Goal: Task Accomplishment & Management: Manage account settings

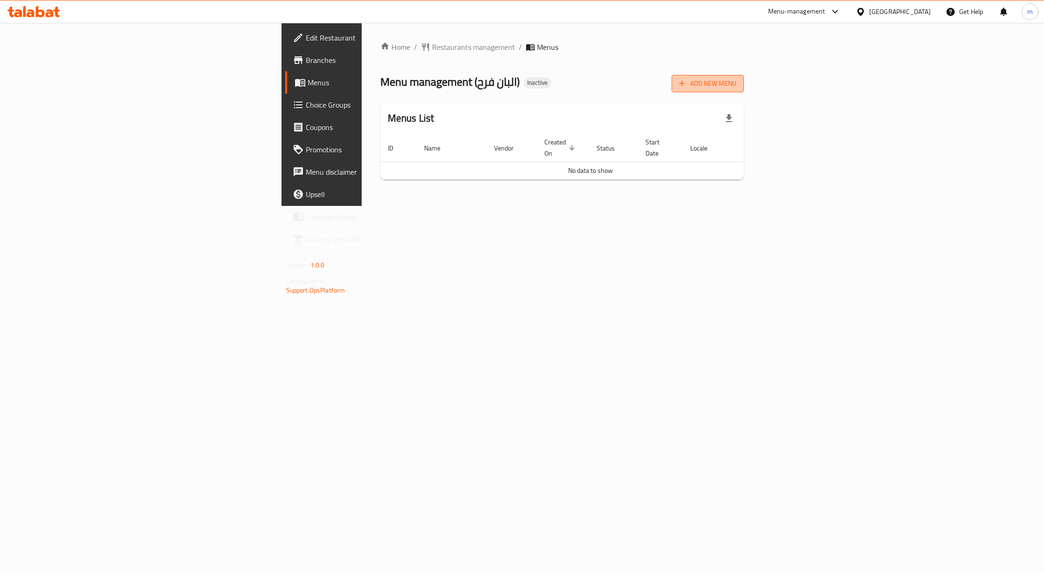
click at [737, 81] on span "Add New Menu" at bounding box center [707, 84] width 57 height 12
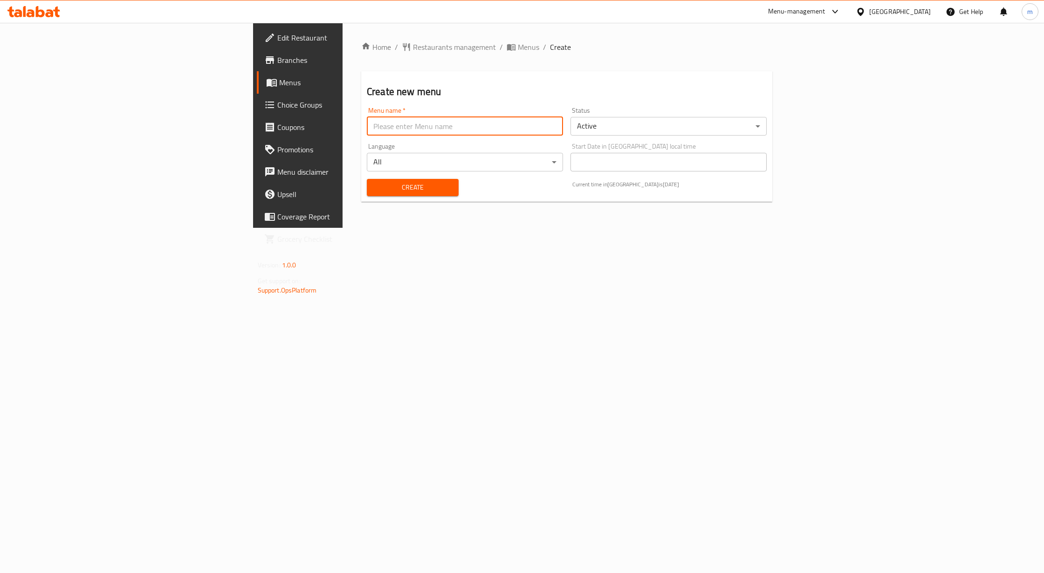
click at [530, 127] on input "text" at bounding box center [465, 126] width 196 height 19
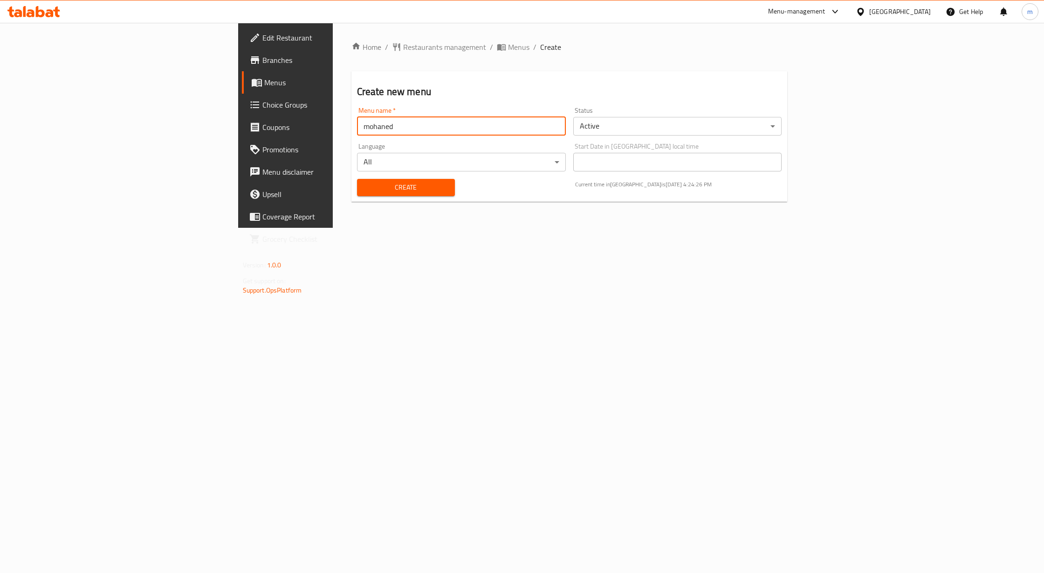
type input "mohaned"
click at [365, 187] on span "Create" at bounding box center [406, 188] width 83 height 12
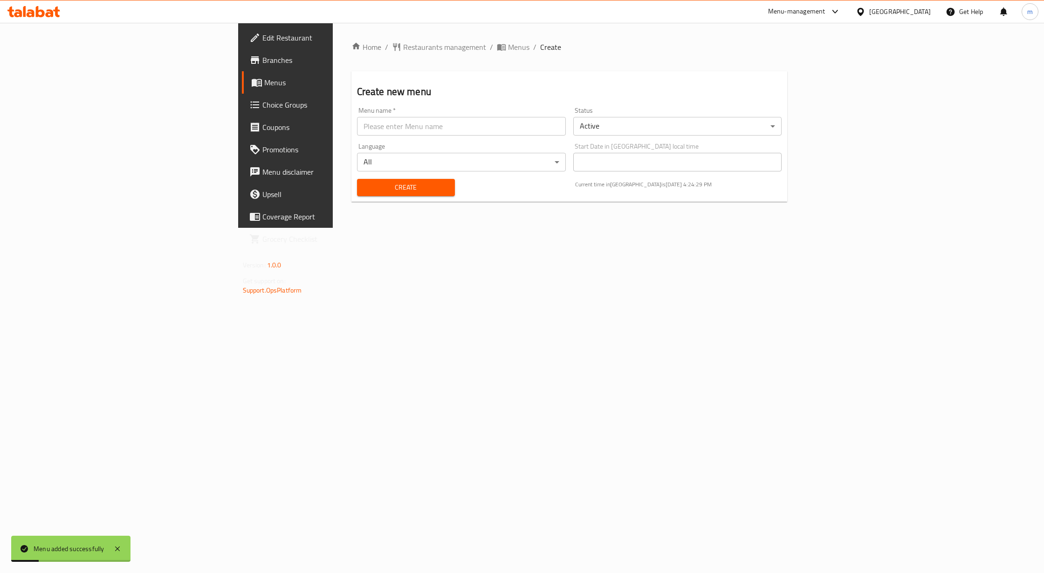
click at [264, 82] on span "Menus" at bounding box center [334, 82] width 141 height 11
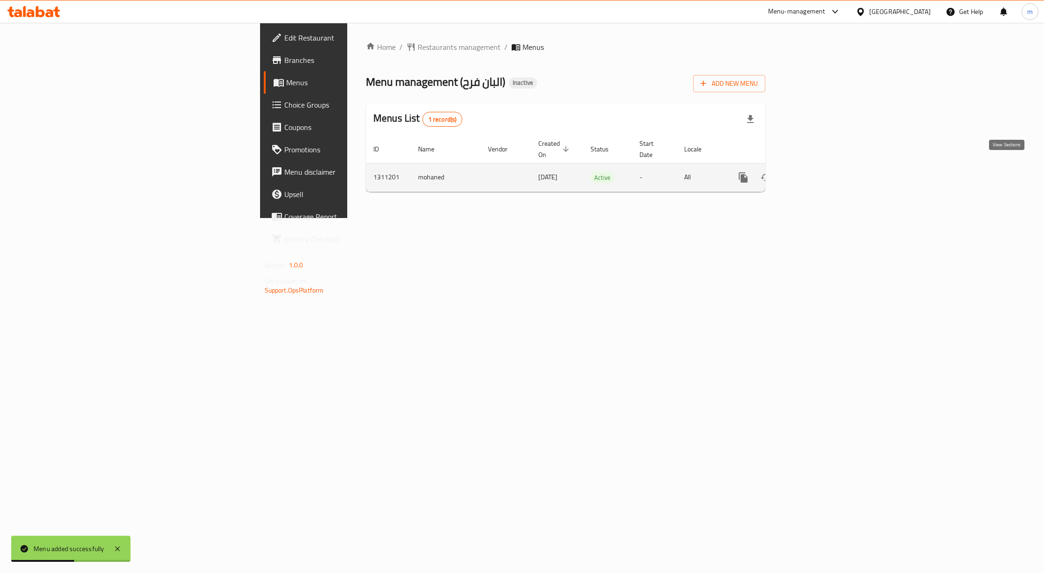
click at [816, 172] on icon "enhanced table" at bounding box center [810, 177] width 11 height 11
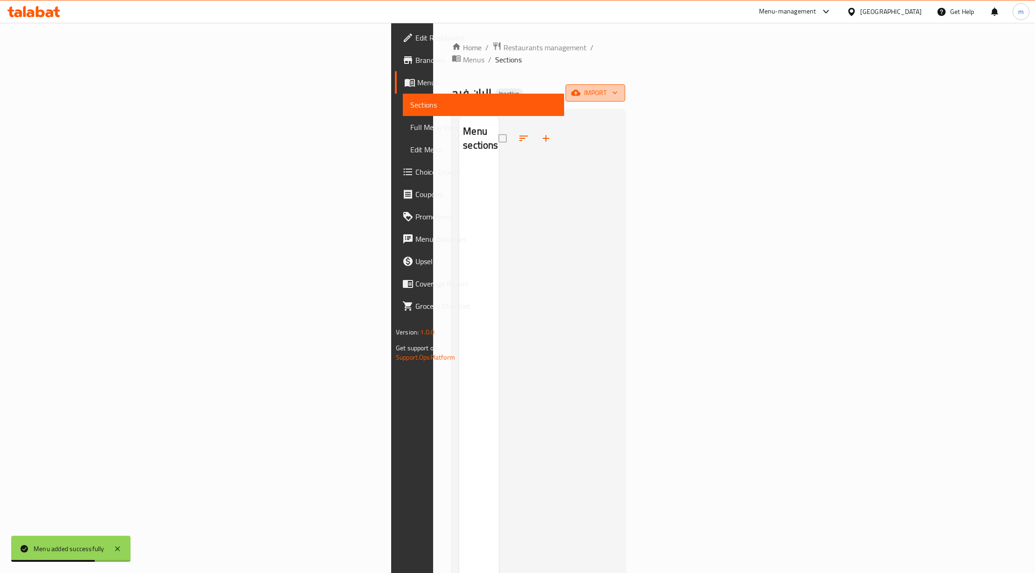
click at [618, 87] on span "import" at bounding box center [595, 93] width 45 height 12
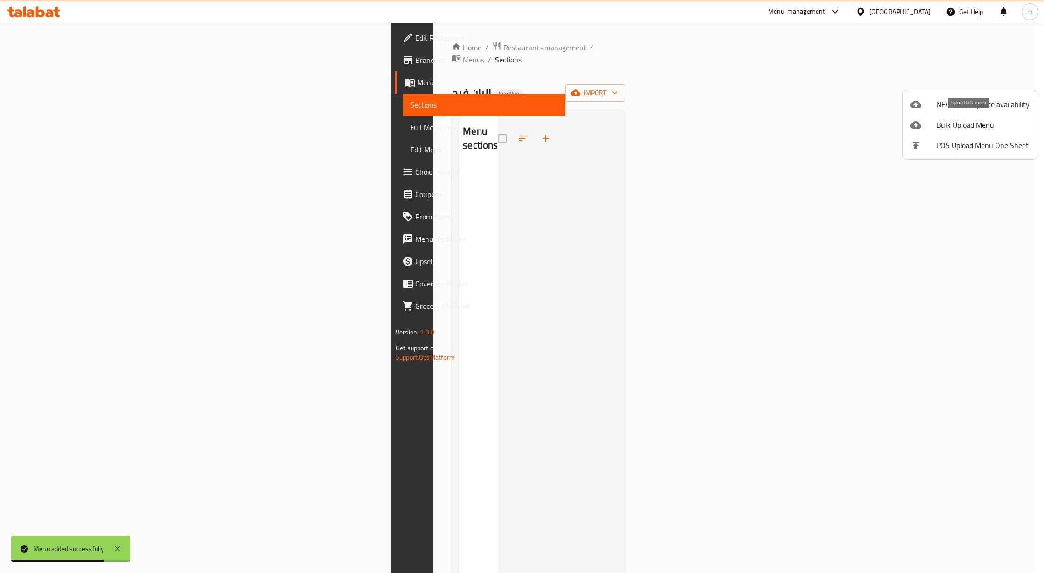
click at [978, 127] on span "Bulk Upload Menu" at bounding box center [983, 124] width 93 height 11
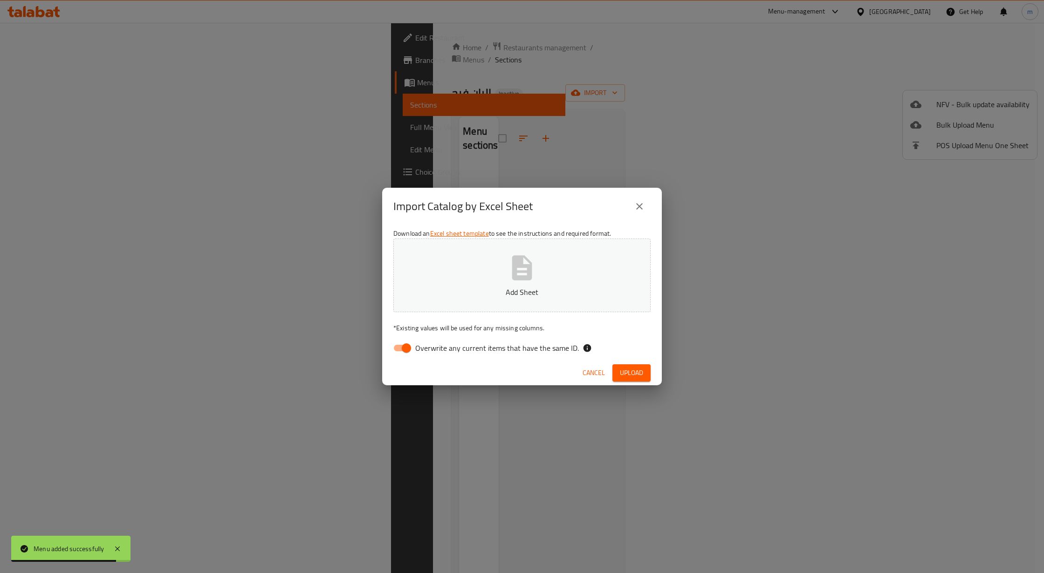
click at [544, 267] on button "Add Sheet" at bounding box center [521, 276] width 257 height 74
click at [409, 351] on input "Overwrite any current items that have the same ID." at bounding box center [406, 348] width 53 height 18
checkbox input "false"
click at [635, 375] on span "Upload" at bounding box center [631, 373] width 23 height 12
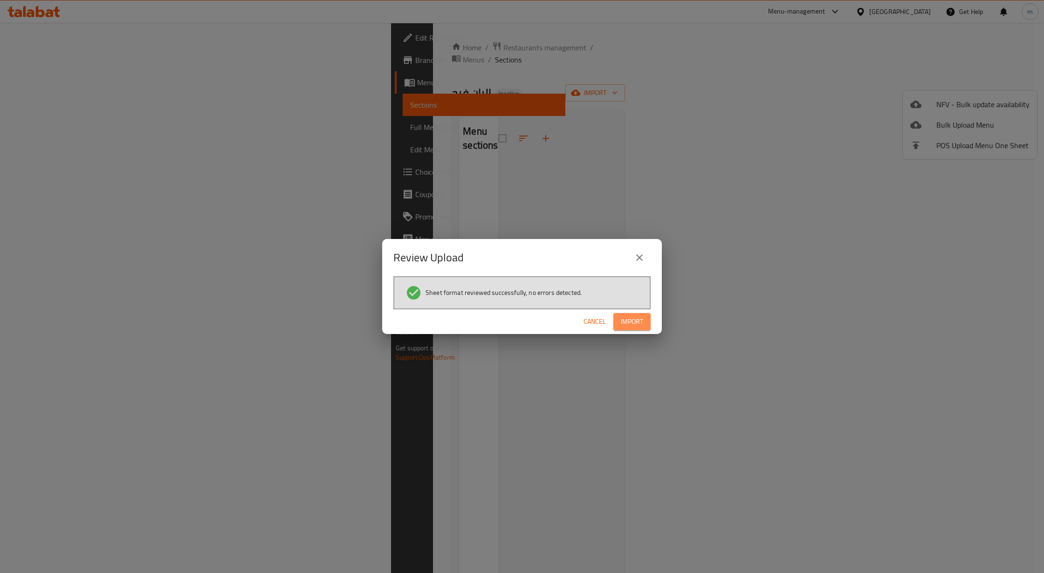
click at [637, 325] on span "Import" at bounding box center [632, 322] width 22 height 12
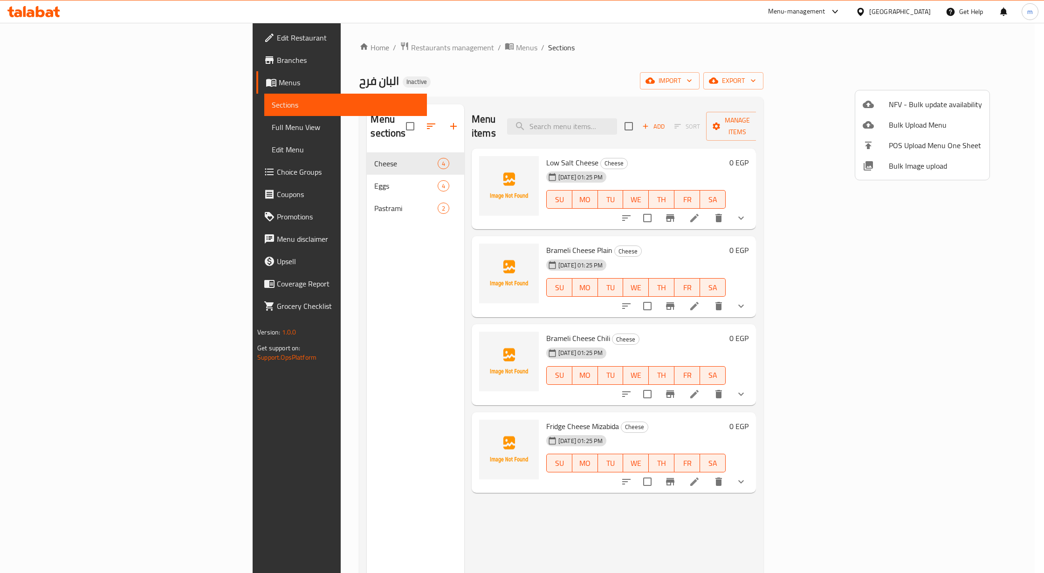
click at [615, 152] on div at bounding box center [522, 286] width 1044 height 573
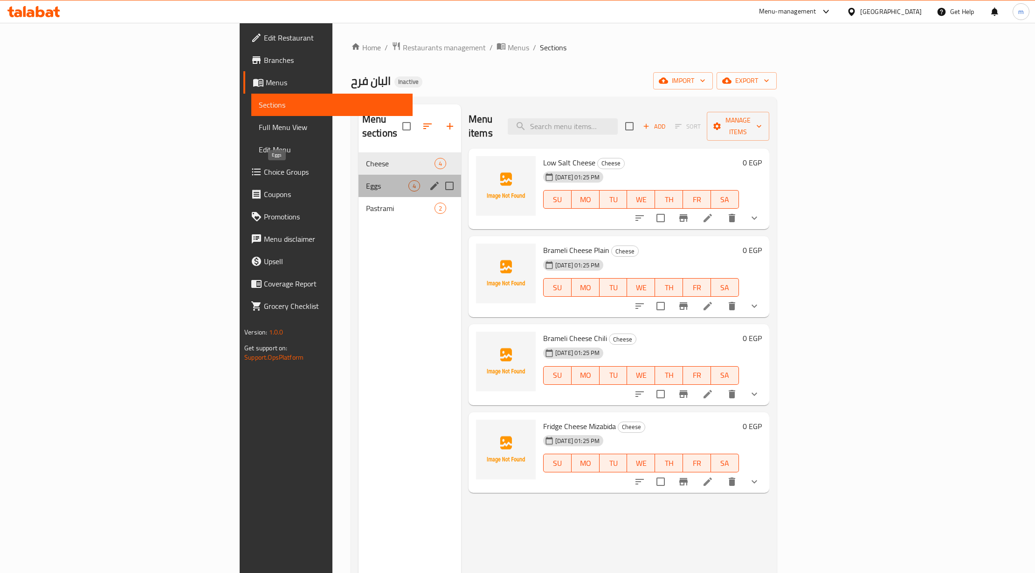
click at [366, 180] on span "Eggs" at bounding box center [387, 185] width 42 height 11
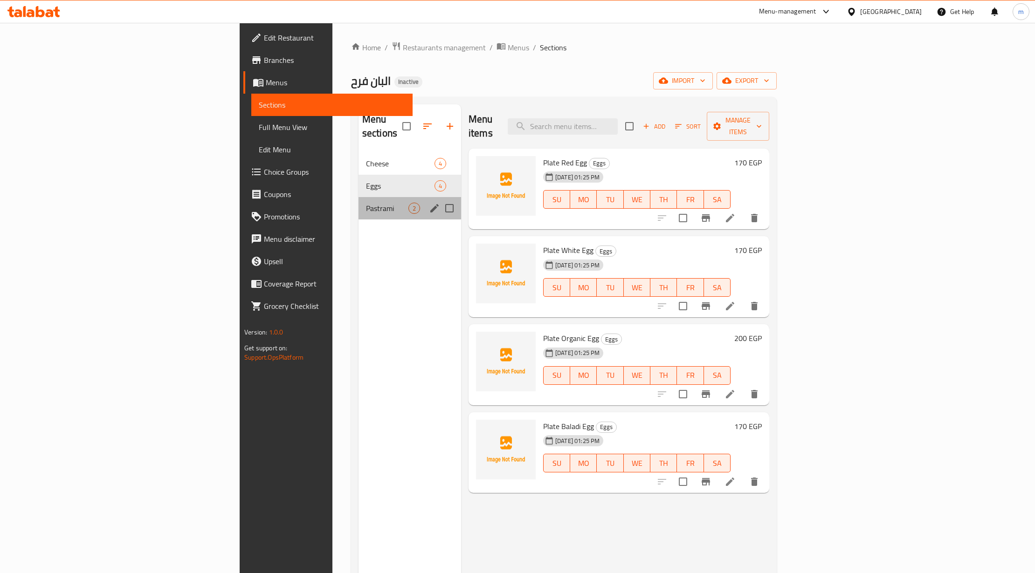
click at [358, 197] on div "Pastrami 2" at bounding box center [409, 208] width 103 height 22
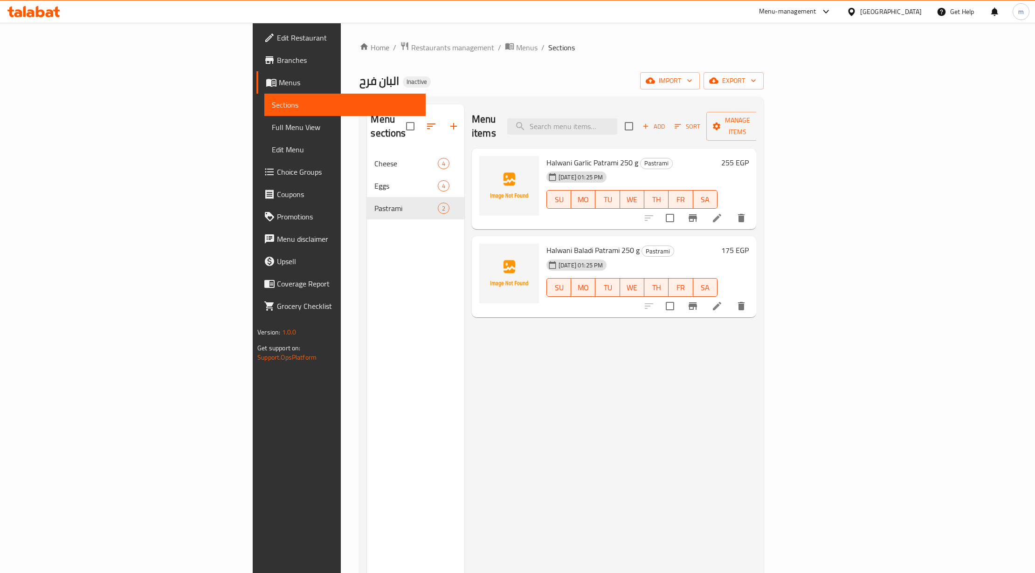
click at [264, 135] on link "Full Menu View" at bounding box center [344, 127] width 161 height 22
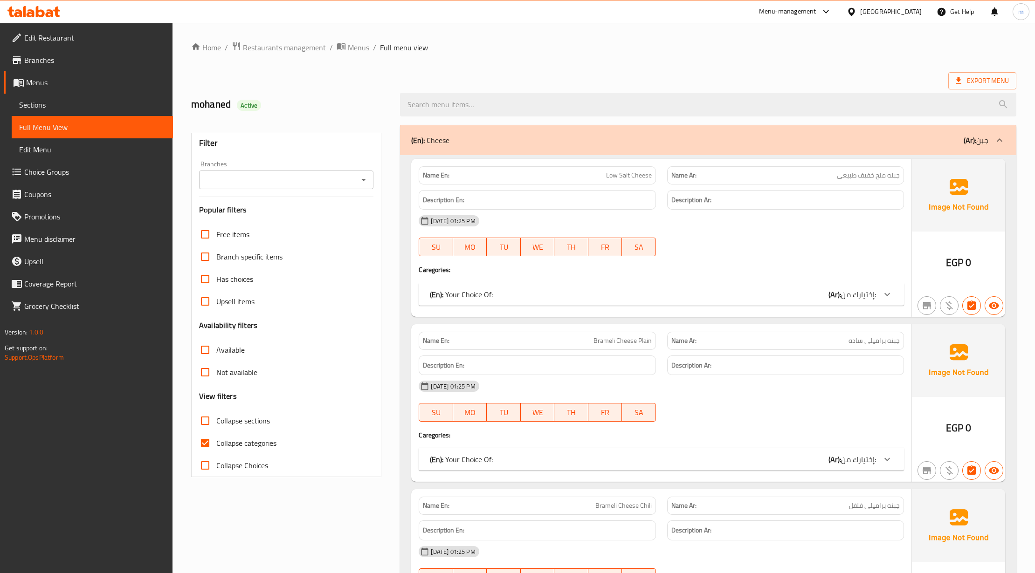
click at [205, 439] on input "Collapse categories" at bounding box center [205, 443] width 22 height 22
checkbox input "false"
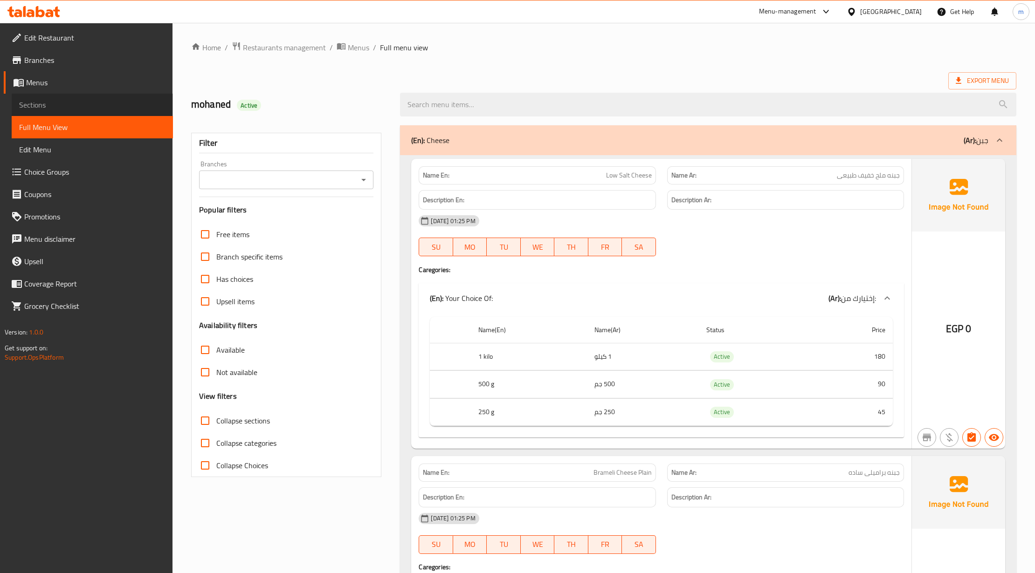
click at [60, 99] on span "Sections" at bounding box center [92, 104] width 146 height 11
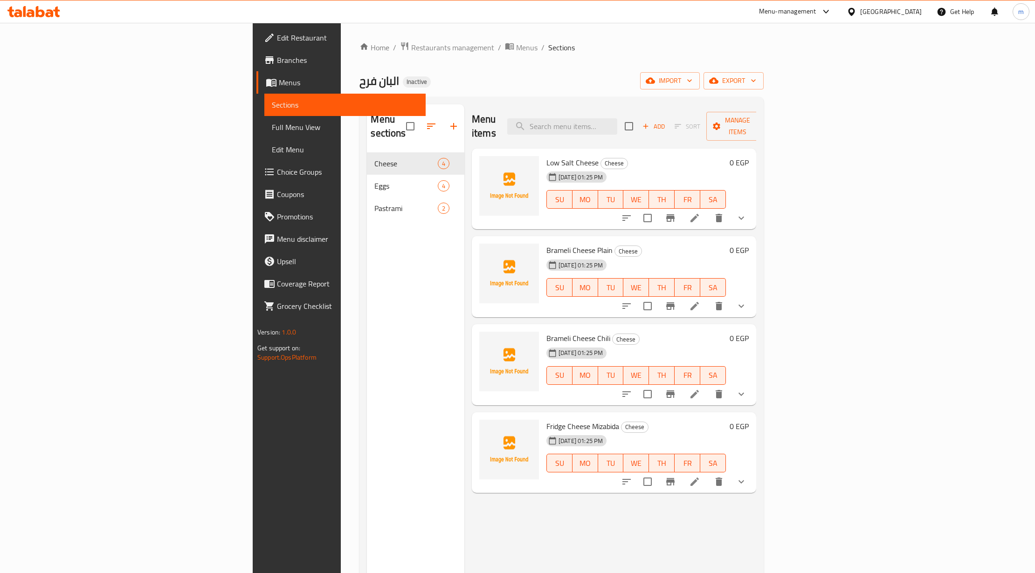
click at [256, 74] on link "Menus" at bounding box center [340, 82] width 169 height 22
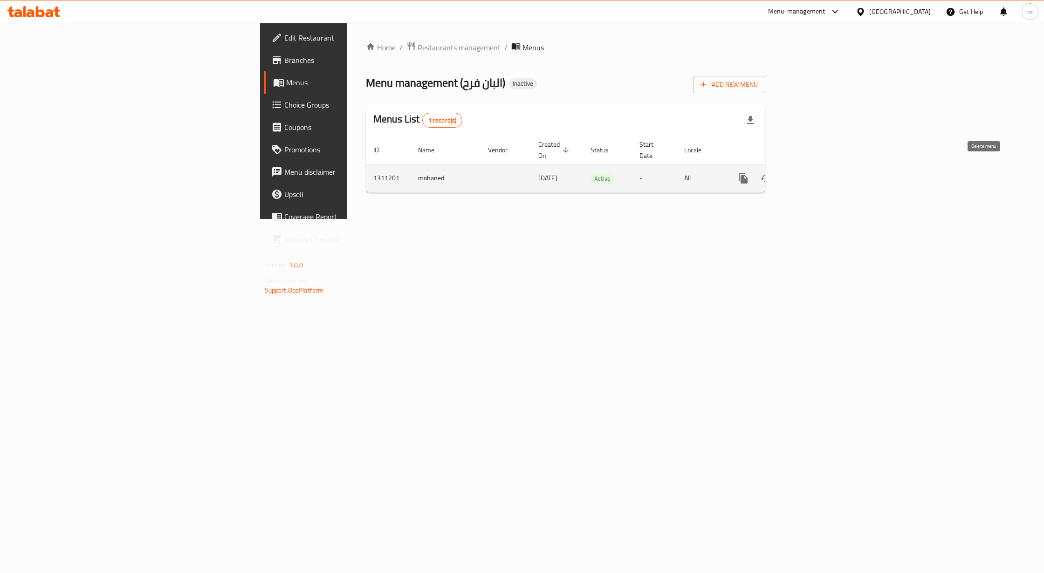
click at [792, 174] on icon "enhanced table" at bounding box center [788, 178] width 7 height 8
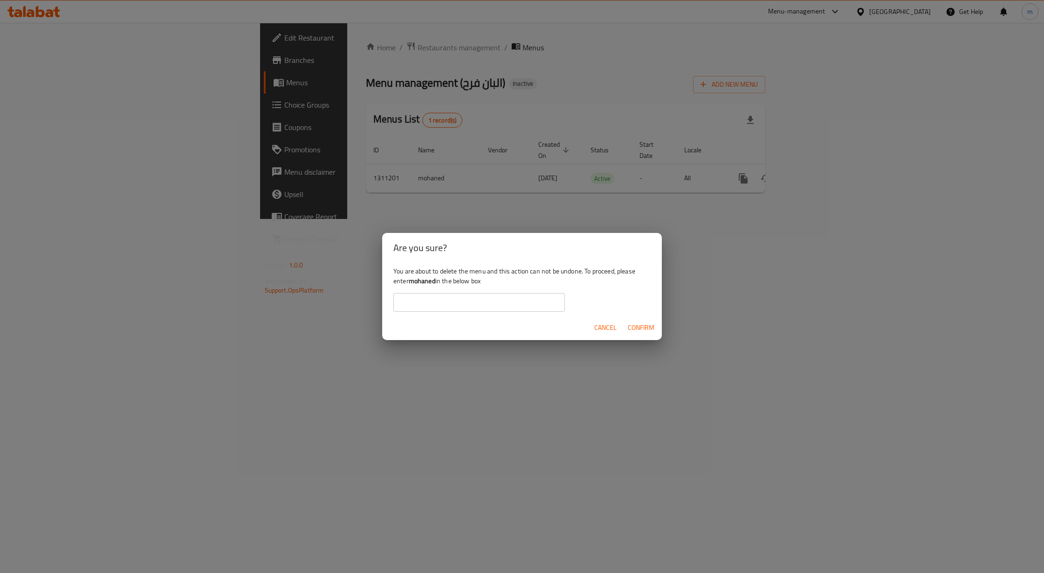
click at [524, 307] on input "text" at bounding box center [479, 302] width 172 height 19
drag, startPoint x: 340, startPoint y: 129, endPoint x: 327, endPoint y: 111, distance: 22.0
click at [340, 129] on div "Are you sure? You are about to delete the menu and this action can not be undon…" at bounding box center [522, 286] width 1044 height 573
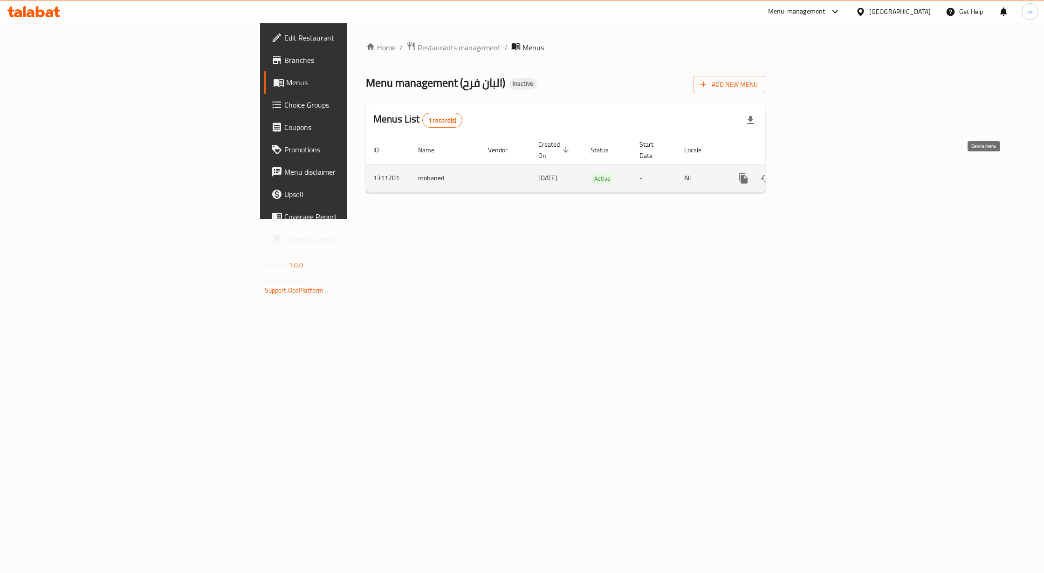
click at [794, 173] on icon "enhanced table" at bounding box center [788, 178] width 11 height 11
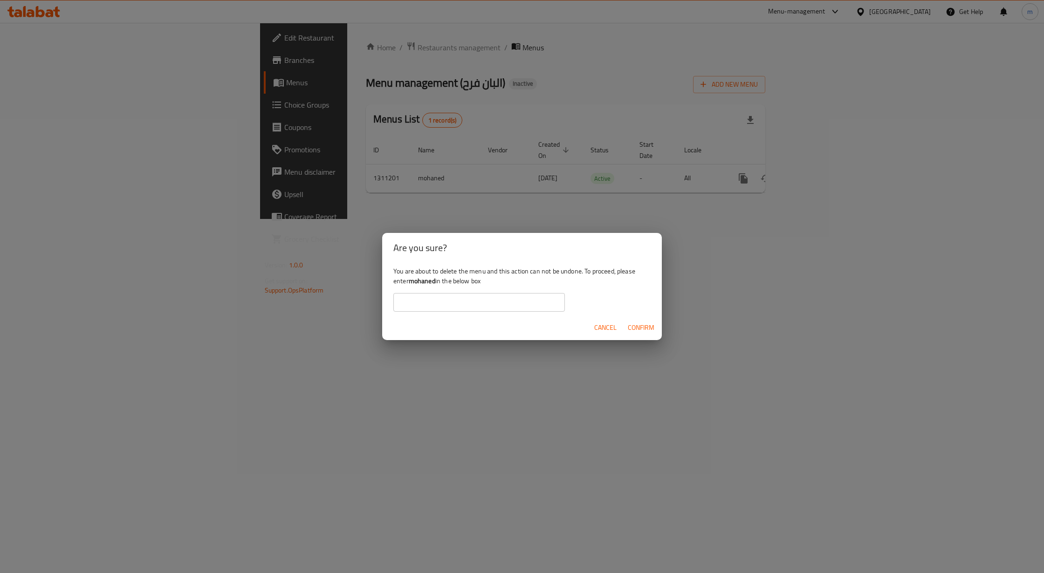
click at [475, 303] on input "text" at bounding box center [479, 302] width 172 height 19
type input "mohaned"
click at [631, 326] on span "Confirm" at bounding box center [641, 328] width 27 height 12
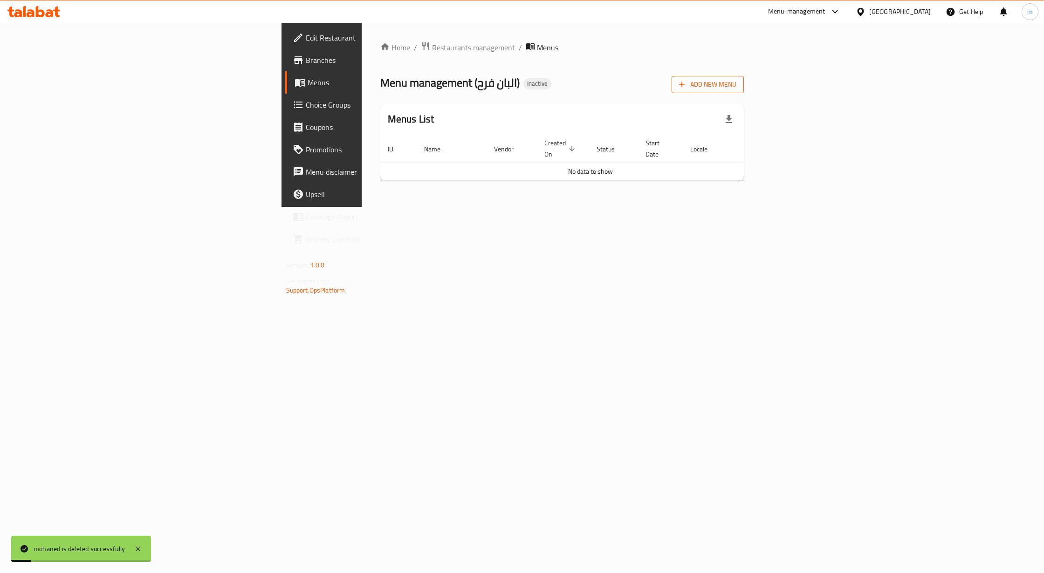
click at [687, 89] on icon "button" at bounding box center [681, 84] width 9 height 9
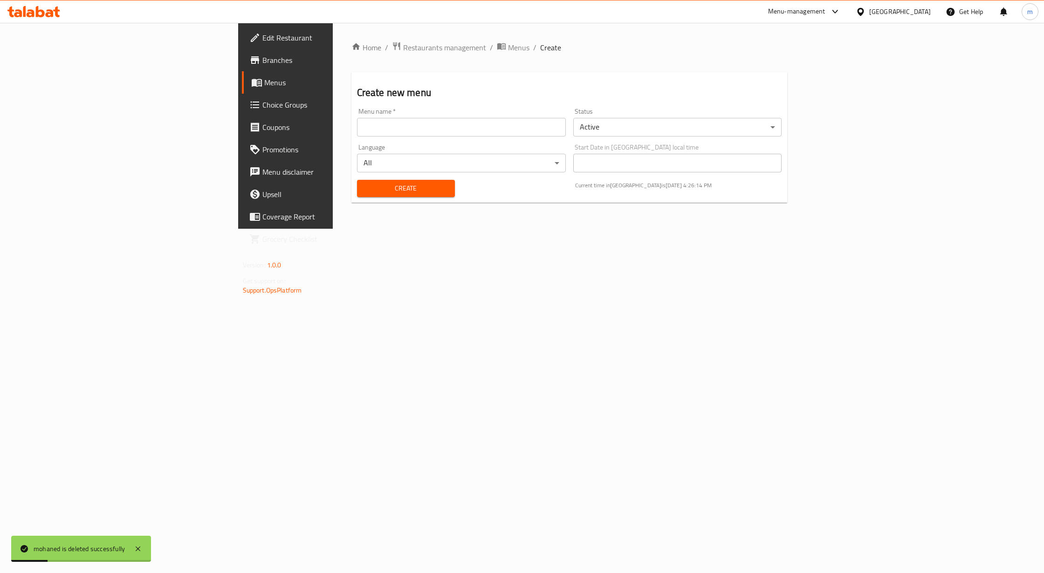
click at [545, 130] on input "text" at bounding box center [461, 127] width 209 height 19
type input "Mohaned"
click at [365, 191] on span "Create" at bounding box center [406, 189] width 83 height 12
click at [264, 86] on span "Menus" at bounding box center [334, 82] width 141 height 11
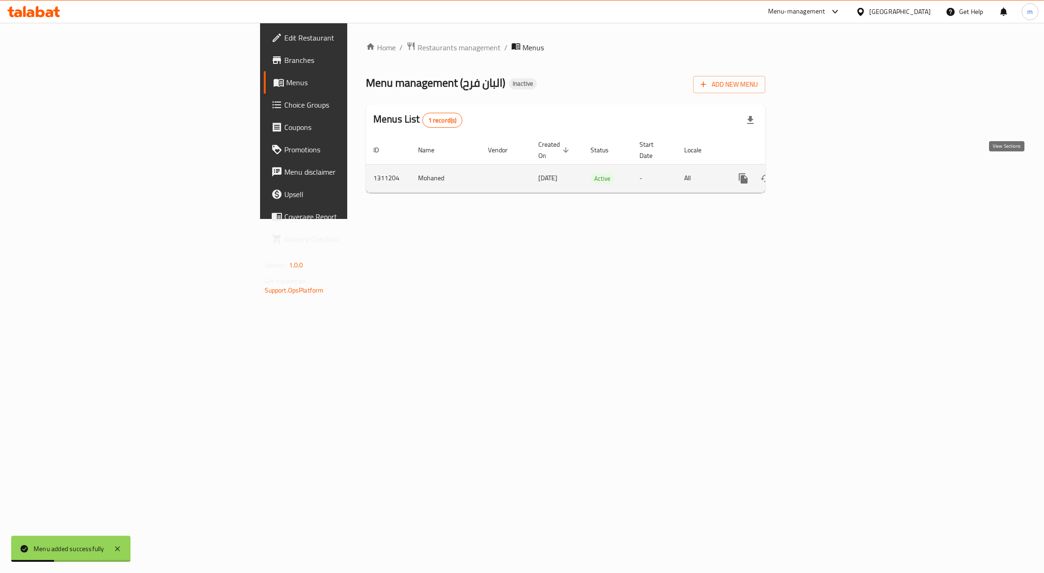
click at [816, 173] on icon "enhanced table" at bounding box center [810, 178] width 11 height 11
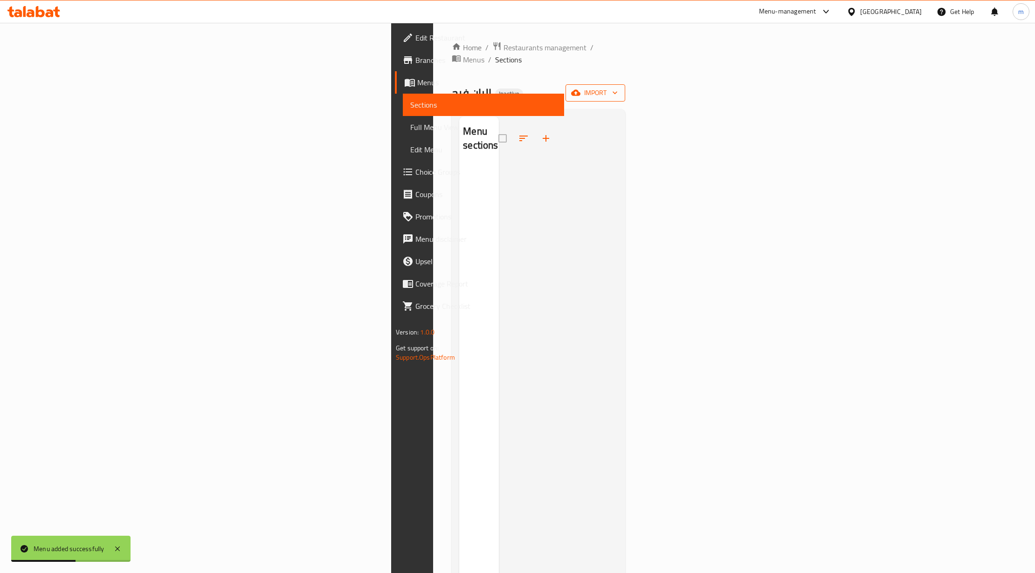
click at [625, 88] on button "import" at bounding box center [595, 92] width 60 height 17
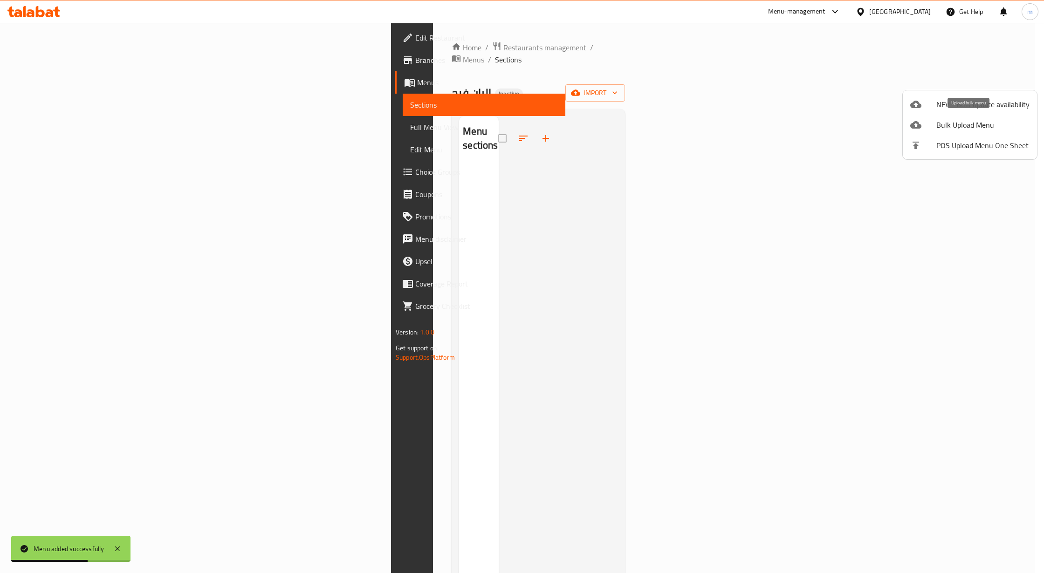
click at [972, 125] on span "Bulk Upload Menu" at bounding box center [983, 124] width 93 height 11
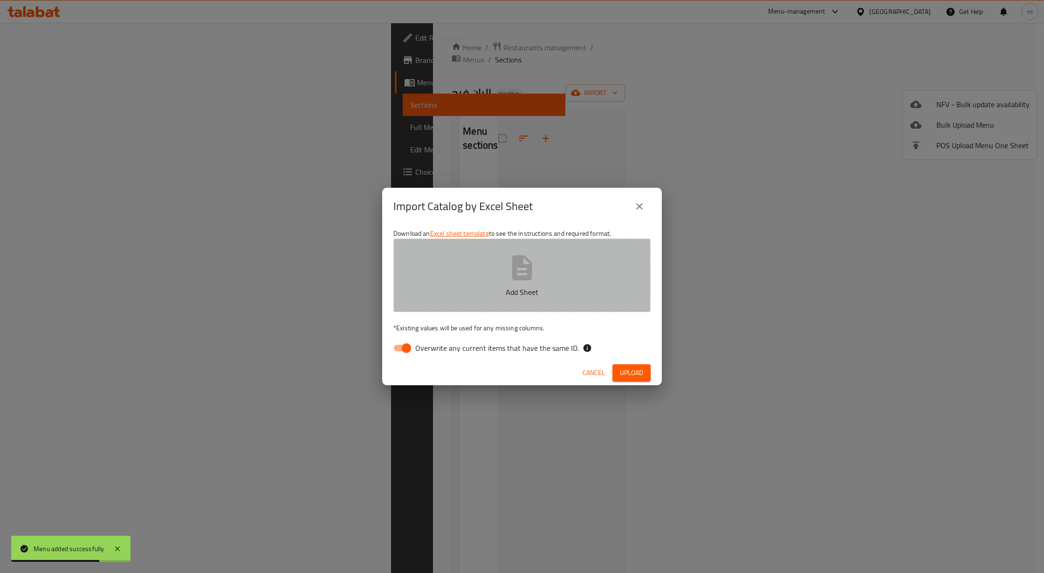
click at [482, 282] on button "Add Sheet" at bounding box center [521, 276] width 257 height 74
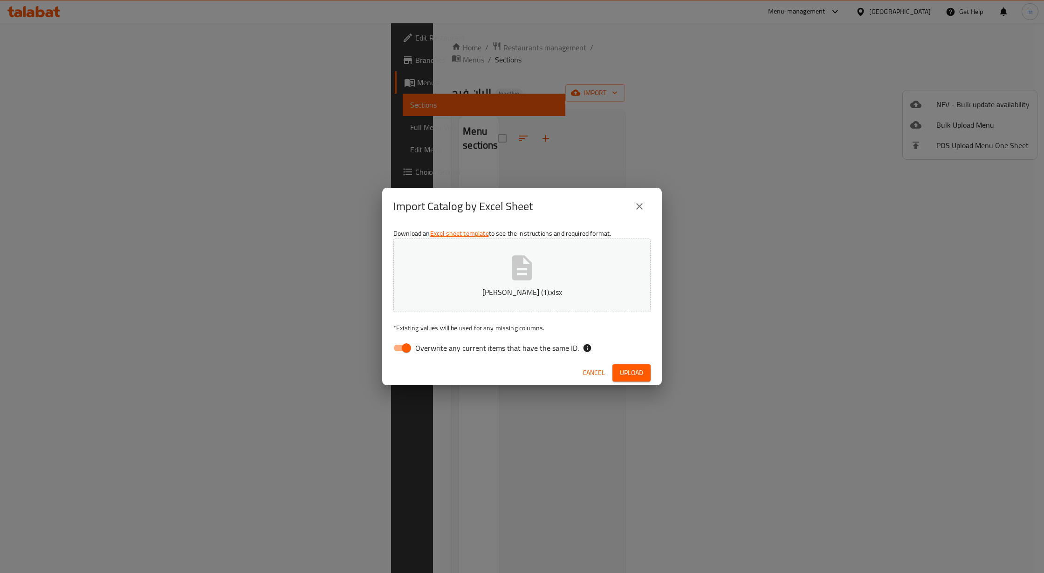
click at [402, 348] on input "Overwrite any current items that have the same ID." at bounding box center [406, 348] width 53 height 18
checkbox input "false"
click at [641, 373] on span "Upload" at bounding box center [631, 373] width 23 height 12
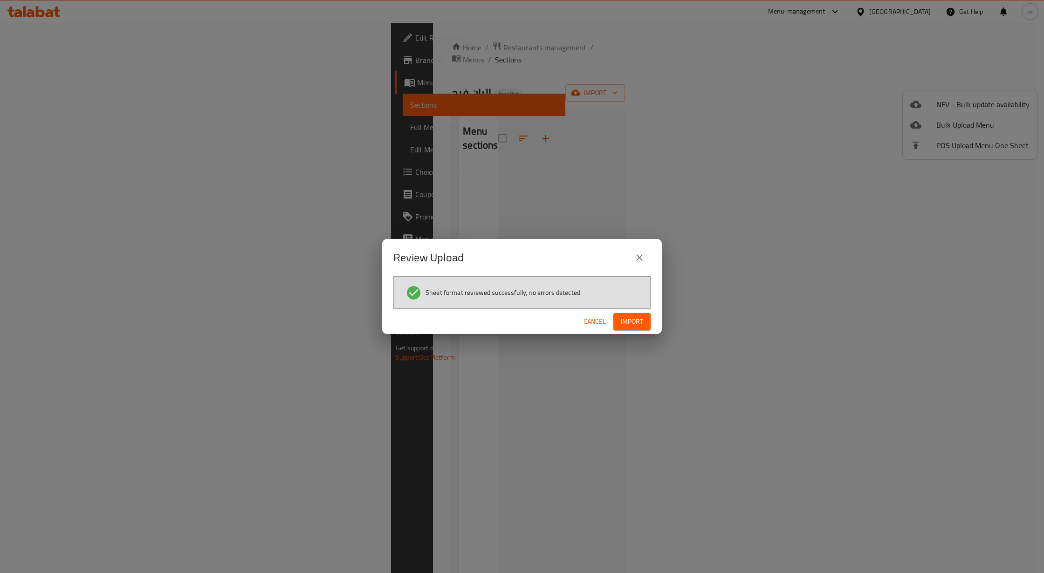
click at [638, 318] on span "Import" at bounding box center [632, 322] width 22 height 12
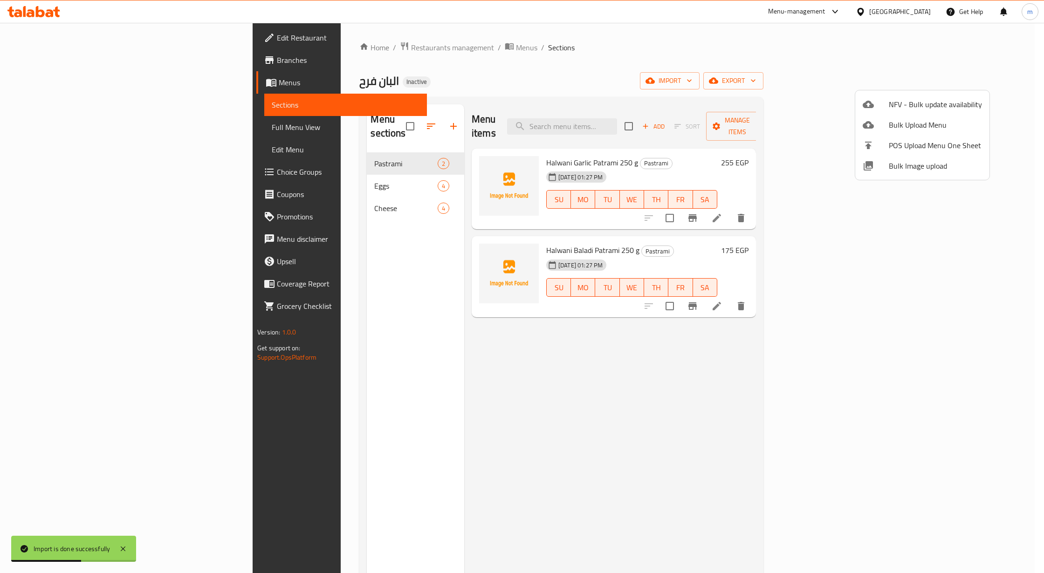
click at [92, 127] on div at bounding box center [522, 286] width 1044 height 573
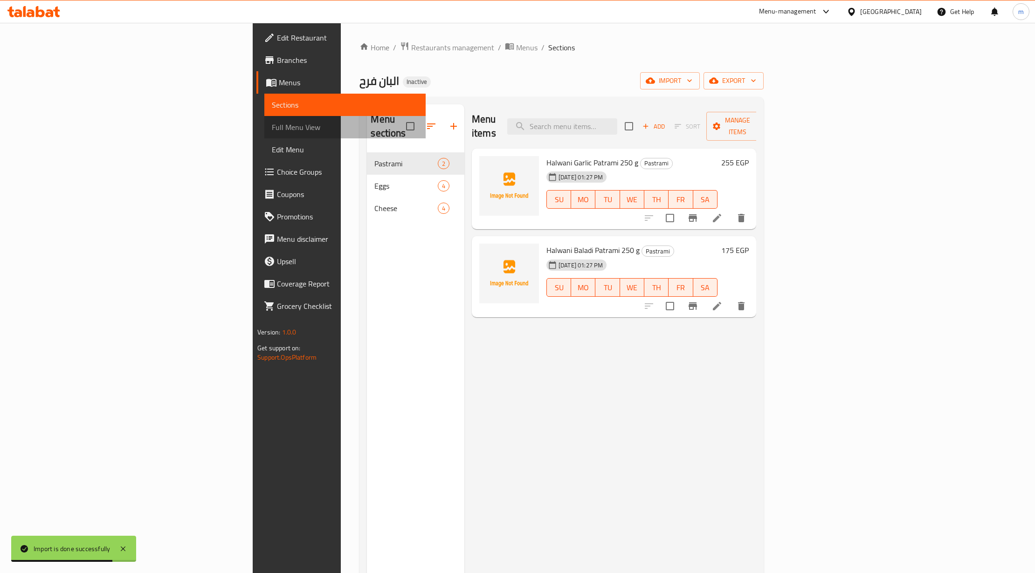
click at [272, 127] on span "Full Menu View" at bounding box center [345, 127] width 146 height 11
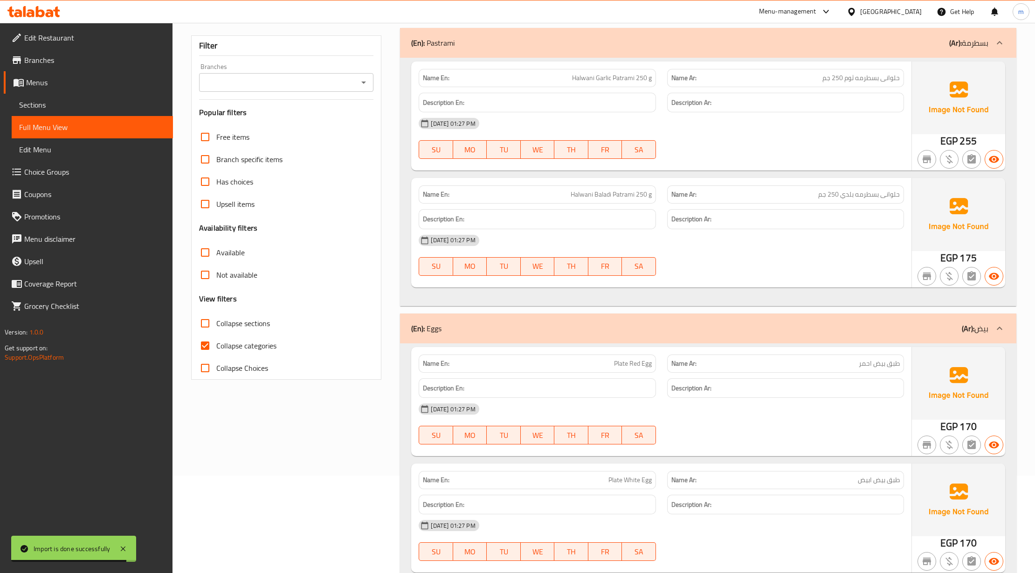
scroll to position [248, 0]
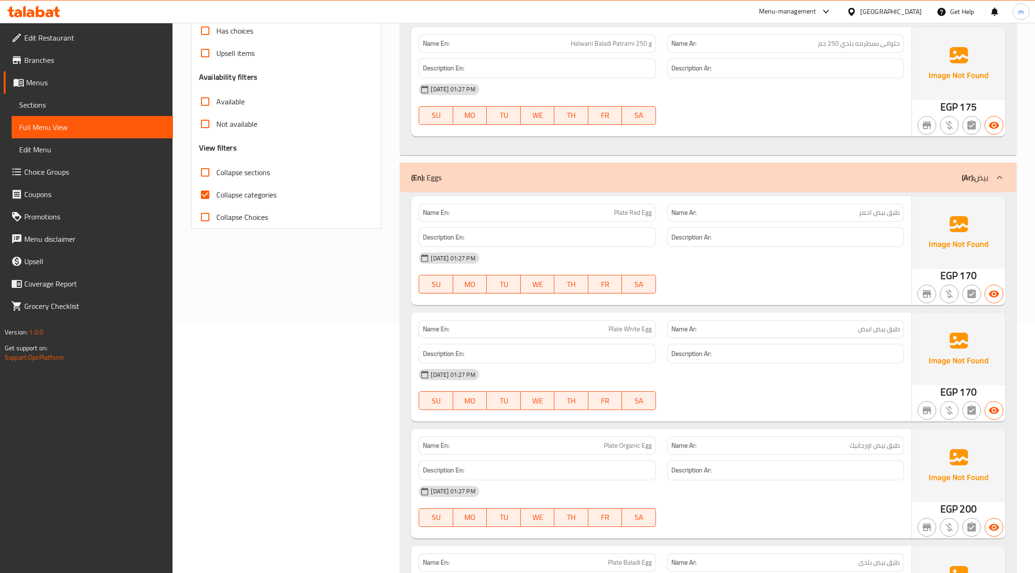
click at [225, 190] on span "Collapse categories" at bounding box center [246, 194] width 60 height 11
click at [216, 190] on input "Collapse categories" at bounding box center [205, 195] width 22 height 22
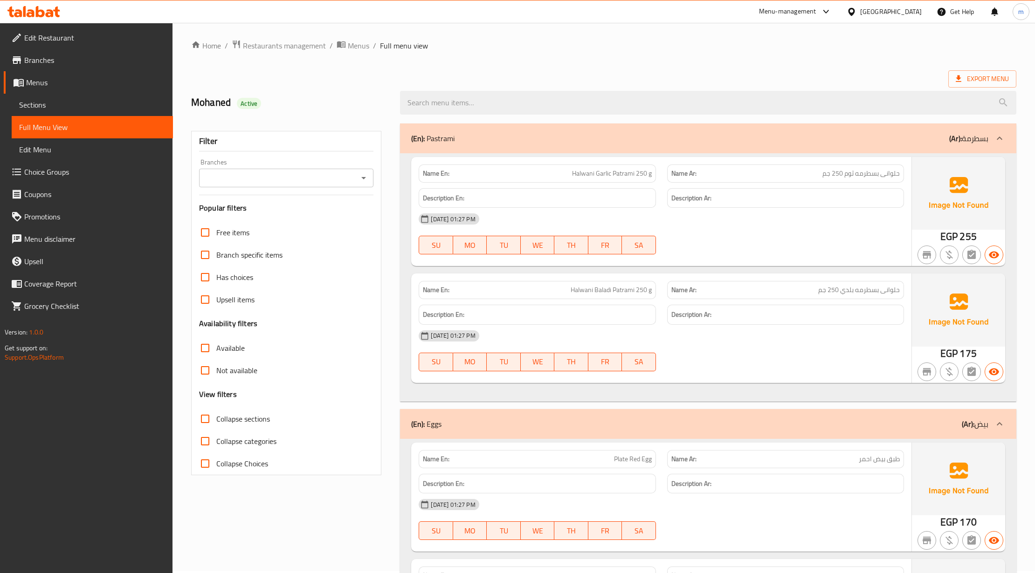
scroll to position [0, 0]
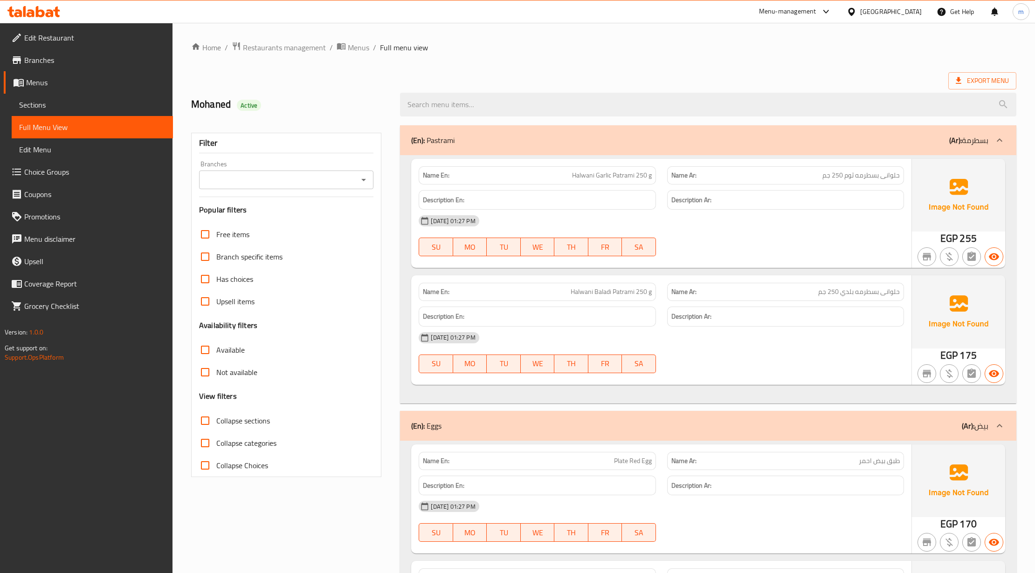
click at [243, 441] on span "Collapse categories" at bounding box center [246, 443] width 60 height 11
click at [216, 441] on input "Collapse categories" at bounding box center [205, 443] width 22 height 22
click at [243, 441] on span "Collapse categories" at bounding box center [246, 443] width 60 height 11
click at [216, 441] on input "Collapse categories" at bounding box center [205, 443] width 22 height 22
checkbox input "false"
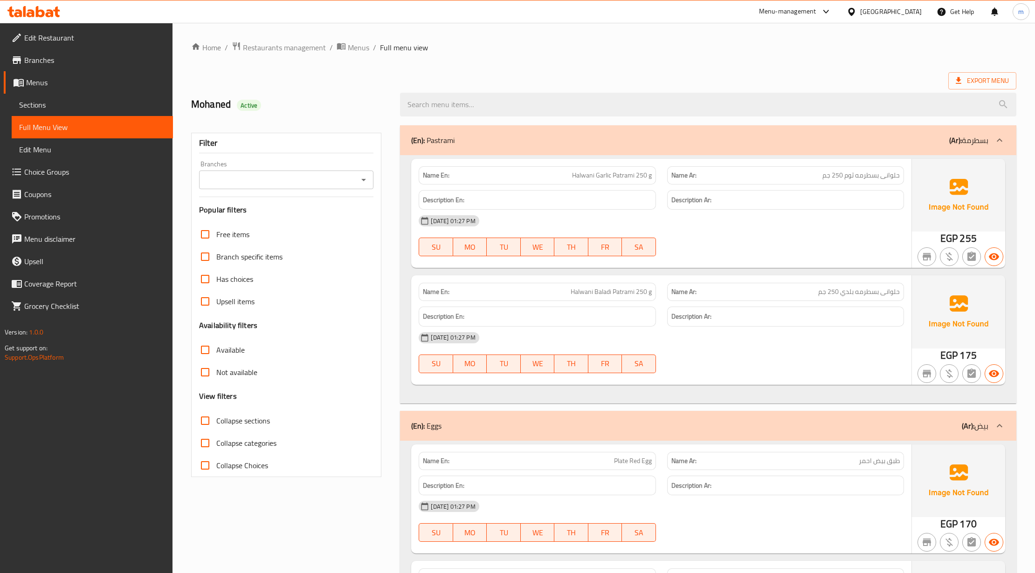
click at [241, 429] on label "Collapse sections" at bounding box center [232, 421] width 76 height 22
click at [216, 429] on input "Collapse sections" at bounding box center [205, 421] width 22 height 22
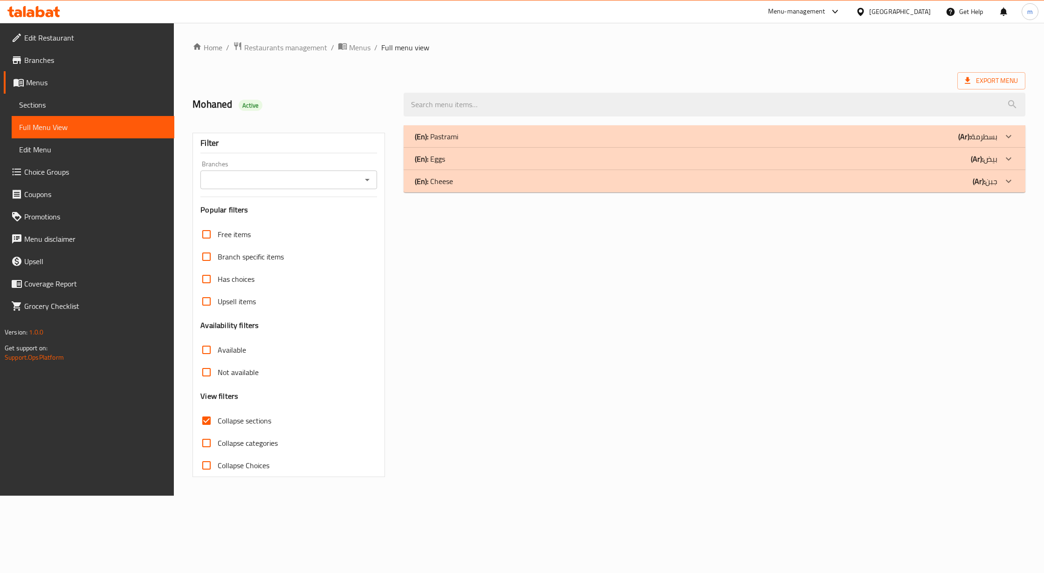
click at [241, 425] on span "Collapse sections" at bounding box center [245, 420] width 54 height 11
click at [218, 425] on input "Collapse sections" at bounding box center [206, 421] width 22 height 22
checkbox input "false"
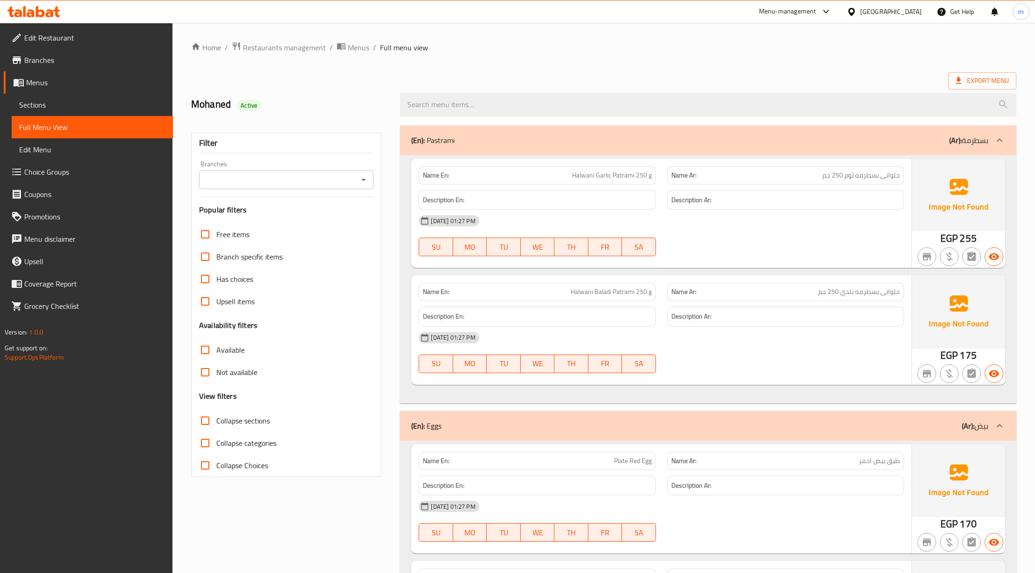
click at [238, 448] on span "Collapse categories" at bounding box center [246, 443] width 60 height 11
click at [216, 448] on input "Collapse categories" at bounding box center [205, 443] width 22 height 22
click at [238, 448] on span "Collapse categories" at bounding box center [246, 443] width 60 height 11
click at [216, 448] on input "Collapse categories" at bounding box center [205, 443] width 22 height 22
click at [238, 448] on span "Collapse categories" at bounding box center [246, 443] width 60 height 11
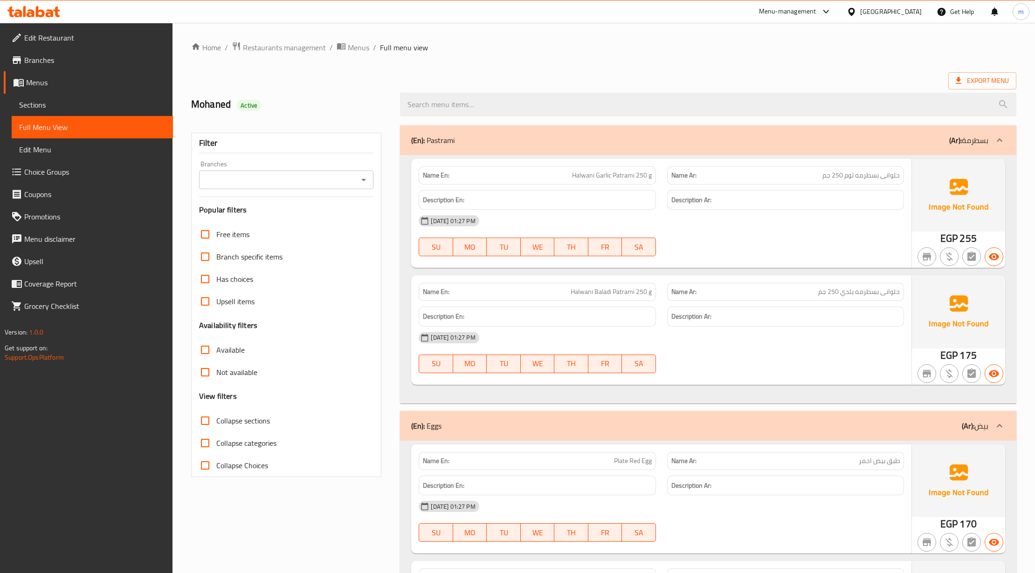
click at [216, 448] on input "Collapse categories" at bounding box center [205, 443] width 22 height 22
click at [238, 448] on span "Collapse categories" at bounding box center [246, 443] width 60 height 11
click at [216, 448] on input "Collapse categories" at bounding box center [205, 443] width 22 height 22
click at [239, 448] on span "Collapse categories" at bounding box center [246, 443] width 60 height 11
click at [216, 448] on input "Collapse categories" at bounding box center [205, 443] width 22 height 22
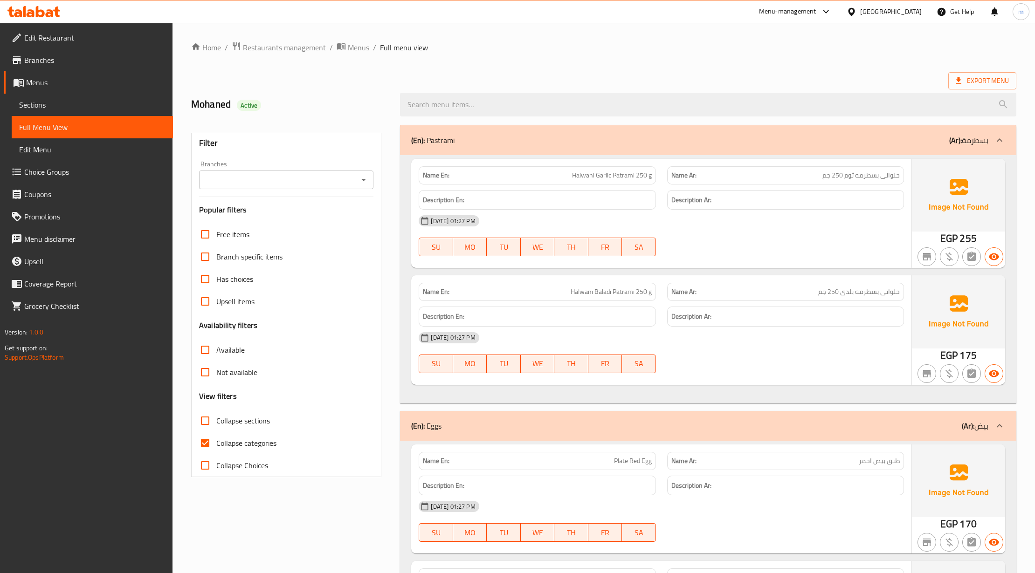
click at [260, 449] on span "Collapse categories" at bounding box center [246, 443] width 60 height 11
click at [216, 450] on input "Collapse categories" at bounding box center [205, 443] width 22 height 22
checkbox input "false"
click at [260, 457] on label "Collapse Choices" at bounding box center [231, 466] width 74 height 22
click at [216, 457] on input "Collapse Choices" at bounding box center [205, 466] width 22 height 22
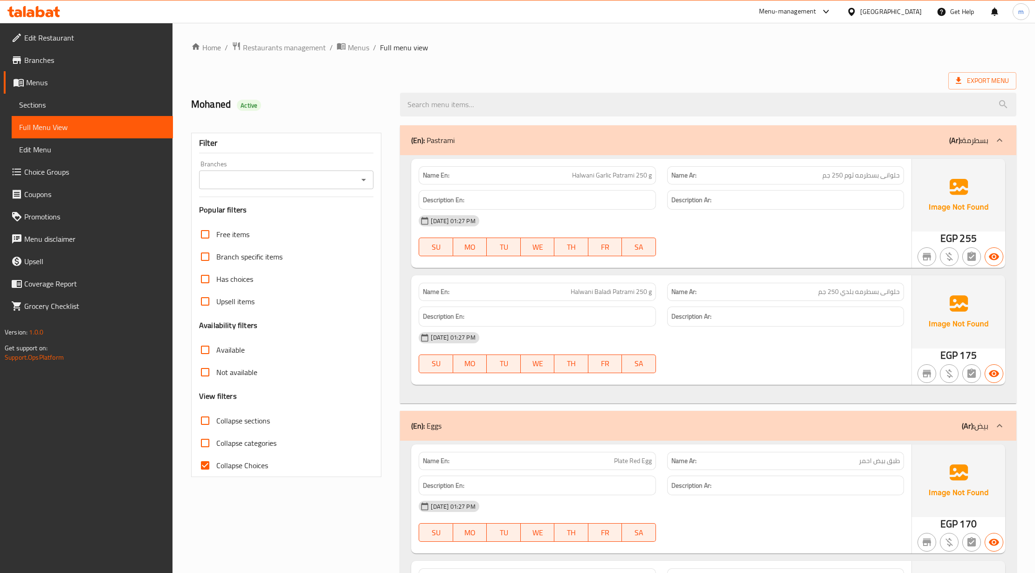
click at [259, 463] on span "Collapse Choices" at bounding box center [242, 465] width 52 height 11
click at [216, 463] on input "Collapse Choices" at bounding box center [205, 466] width 22 height 22
checkbox input "false"
click at [706, 342] on div "[DATE] 01:27 PM" at bounding box center [661, 338] width 496 height 22
click at [61, 108] on span "Sections" at bounding box center [92, 104] width 146 height 11
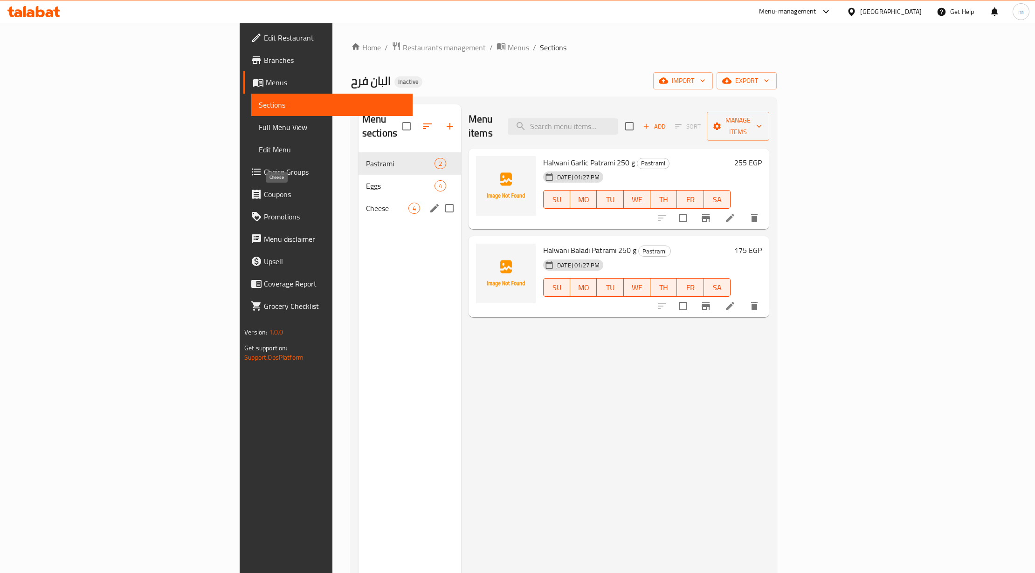
click at [366, 203] on span "Cheese" at bounding box center [387, 208] width 42 height 11
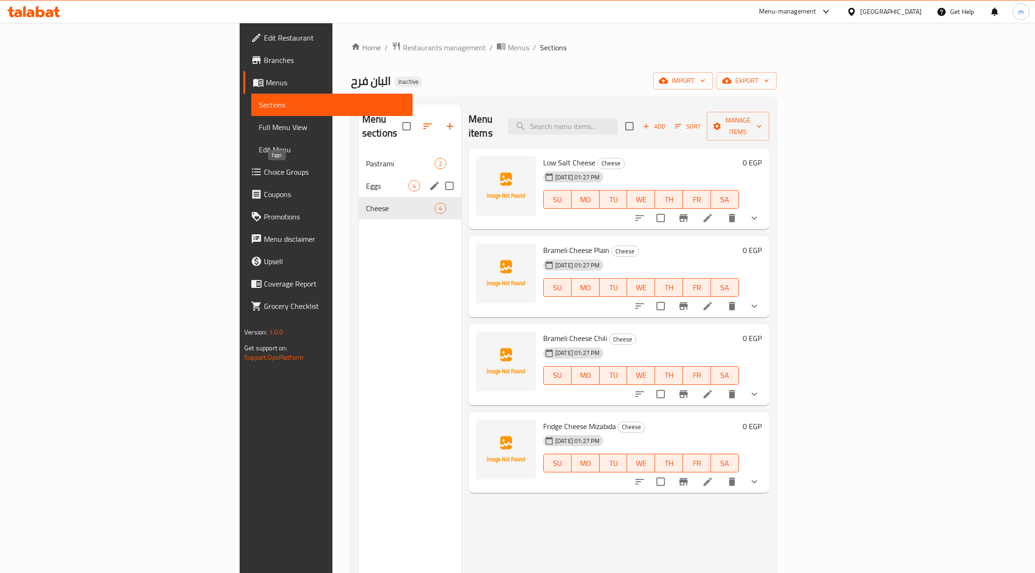
click at [366, 180] on span "Eggs" at bounding box center [387, 185] width 42 height 11
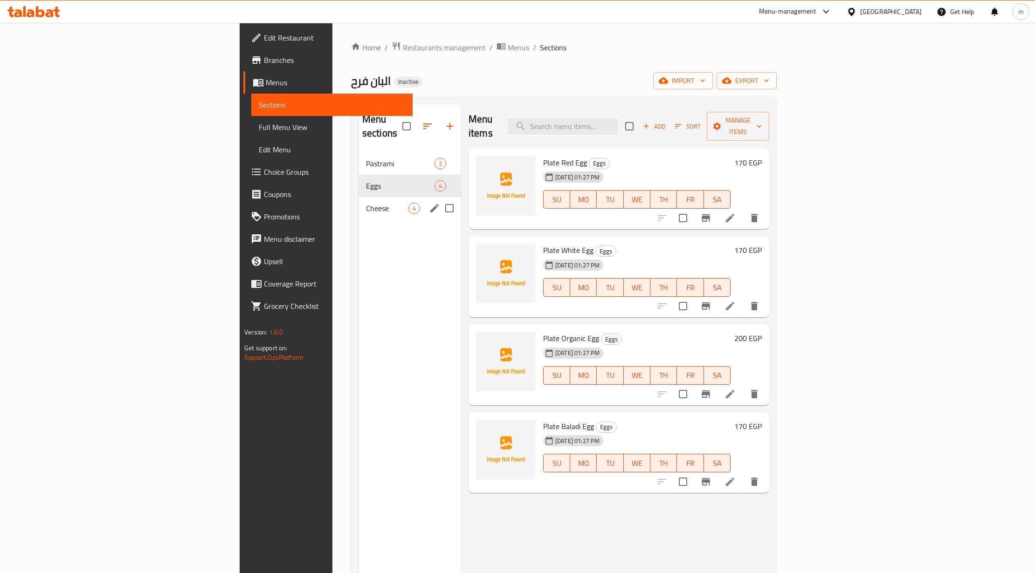
click at [358, 202] on div "Cheese 4" at bounding box center [409, 208] width 103 height 22
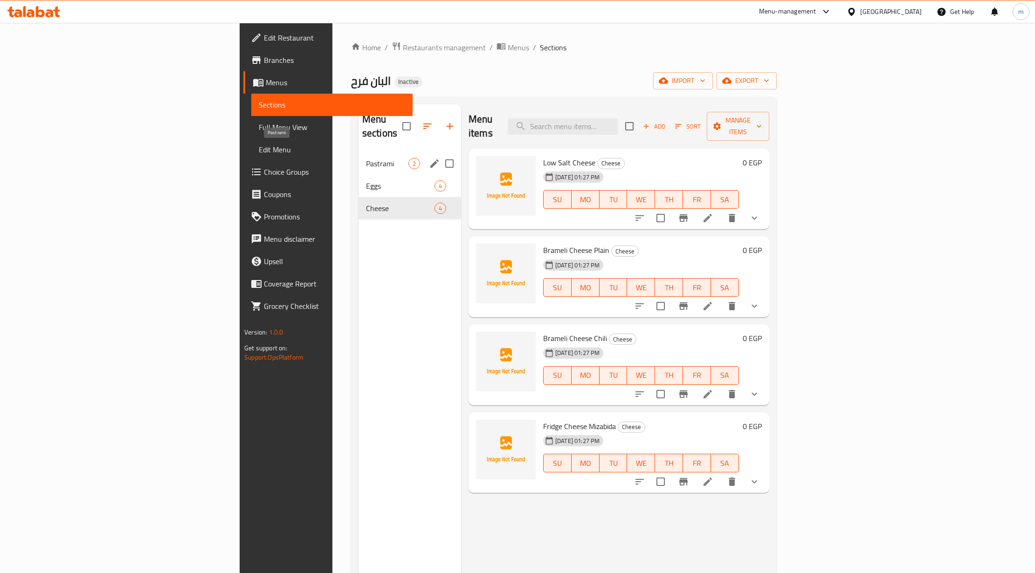
click at [366, 158] on span "Pastrami" at bounding box center [387, 163] width 42 height 11
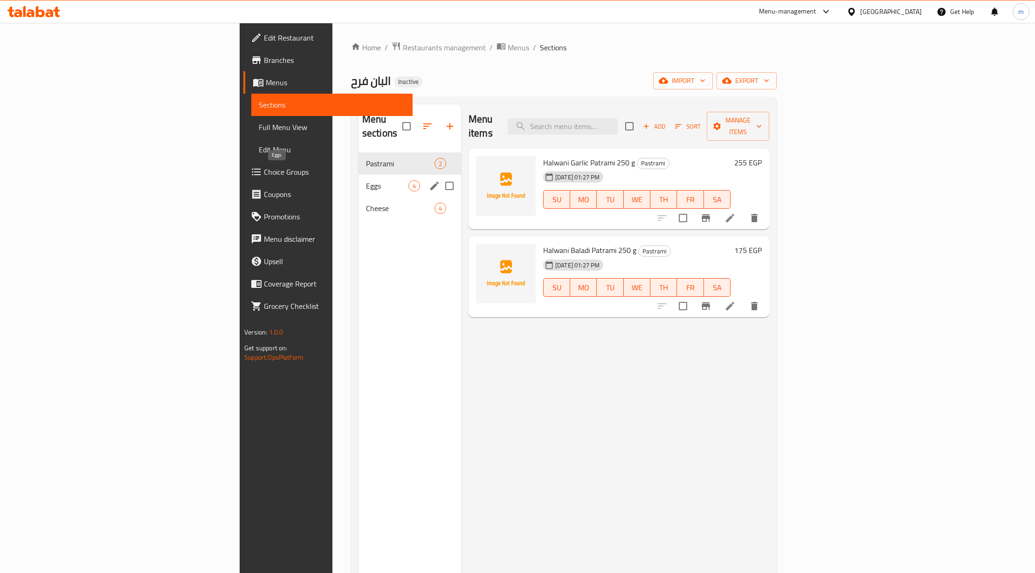
click at [366, 180] on span "Eggs" at bounding box center [387, 185] width 42 height 11
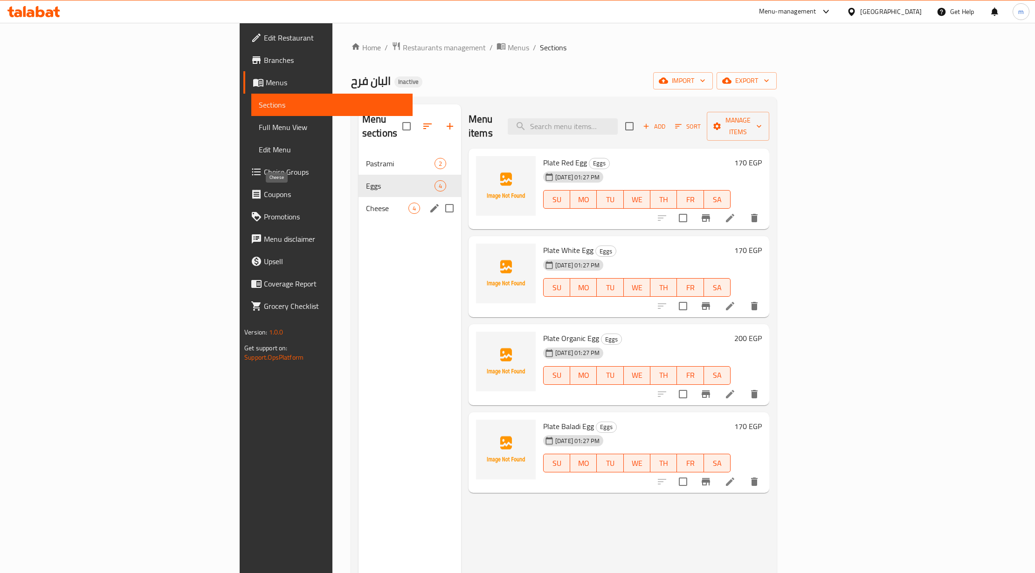
click at [366, 203] on span "Cheese" at bounding box center [387, 208] width 42 height 11
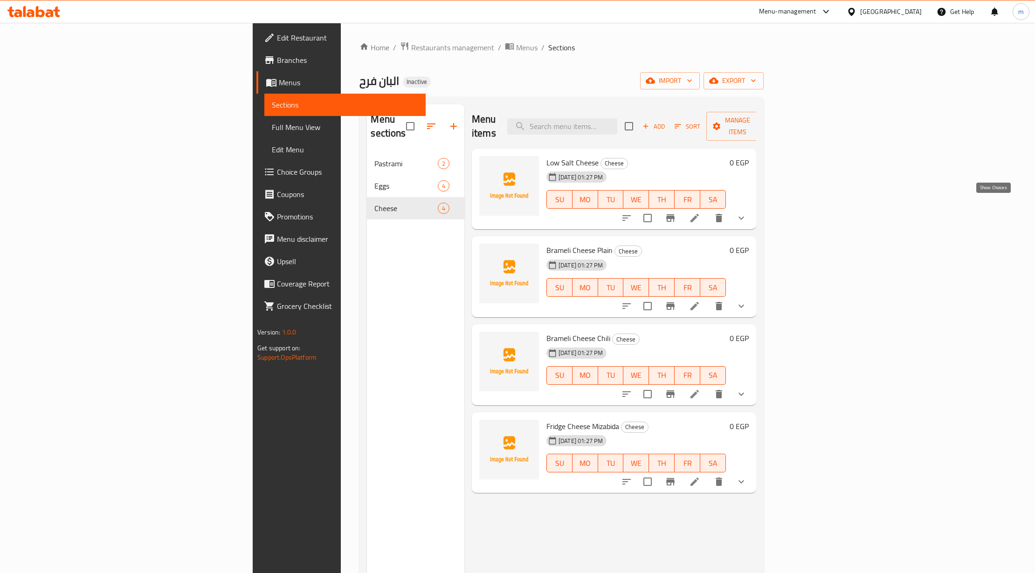
click at [747, 213] on icon "show more" at bounding box center [741, 218] width 11 height 11
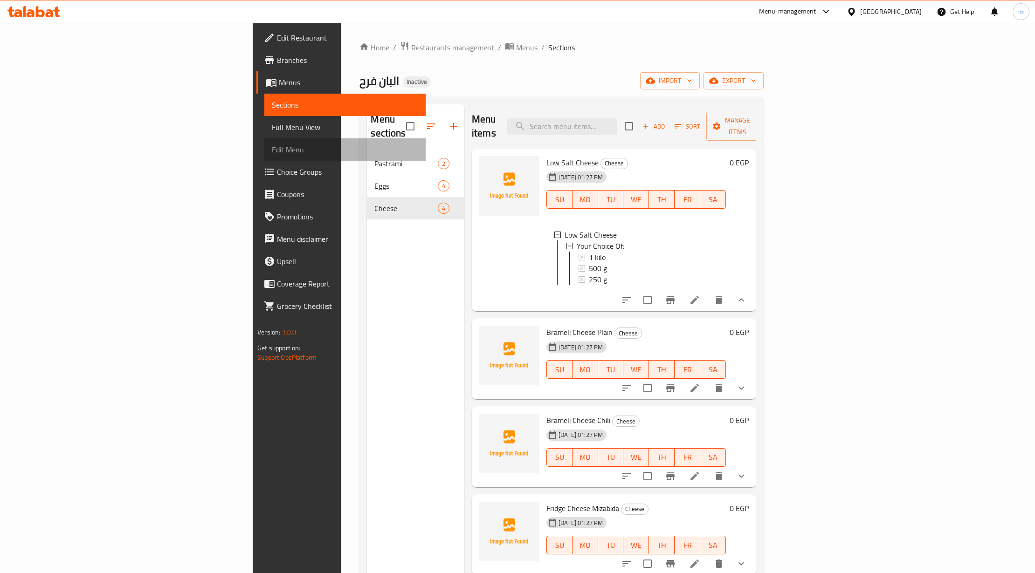
click at [264, 138] on link "Edit Menu" at bounding box center [344, 149] width 161 height 22
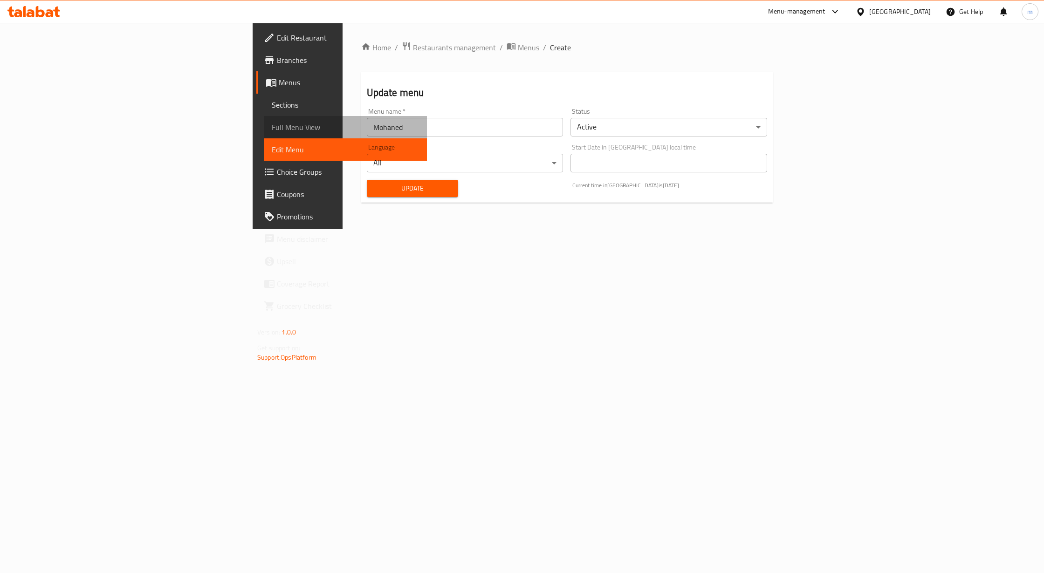
click at [264, 134] on link "Full Menu View" at bounding box center [345, 127] width 163 height 22
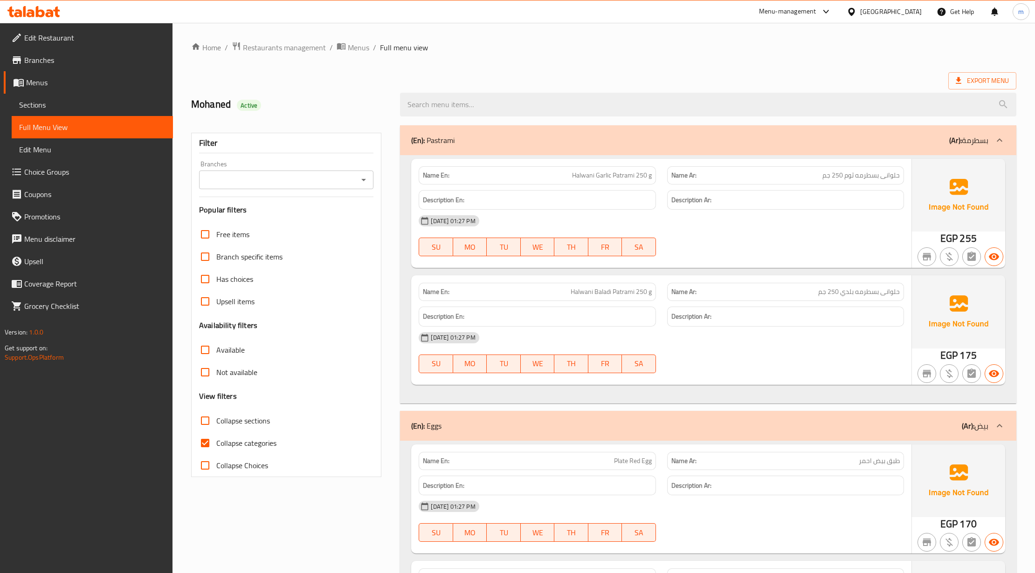
click at [268, 444] on span "Collapse categories" at bounding box center [246, 443] width 60 height 11
click at [216, 444] on input "Collapse categories" at bounding box center [205, 443] width 22 height 22
checkbox input "false"
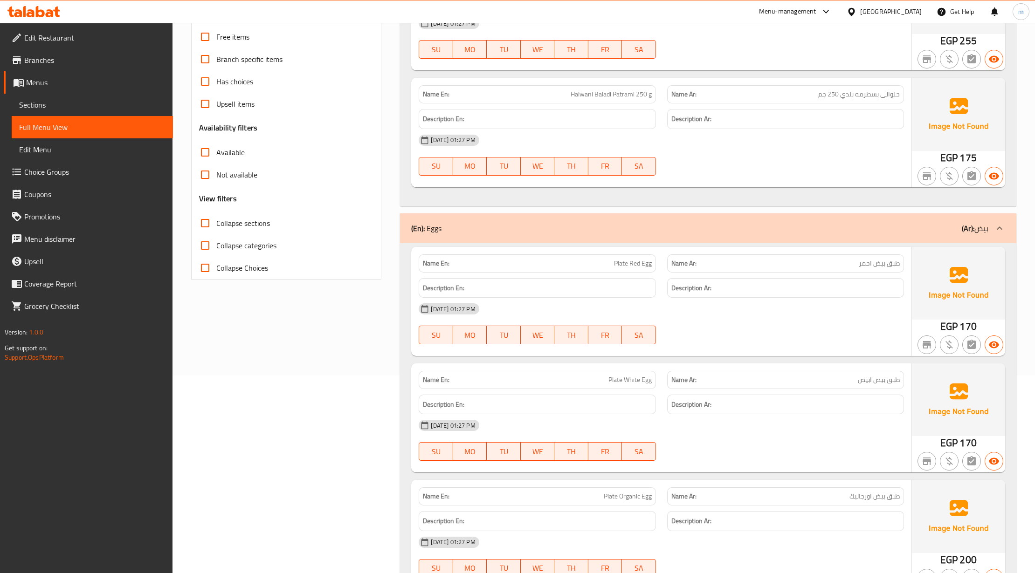
scroll to position [186, 0]
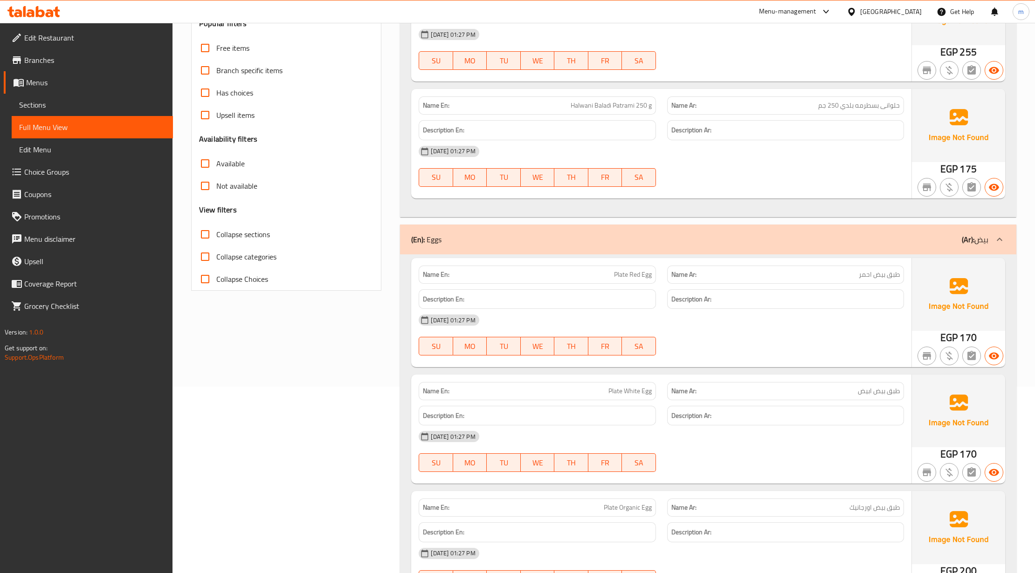
click at [711, 331] on div "[DATE] 01:27 PM" at bounding box center [661, 320] width 496 height 22
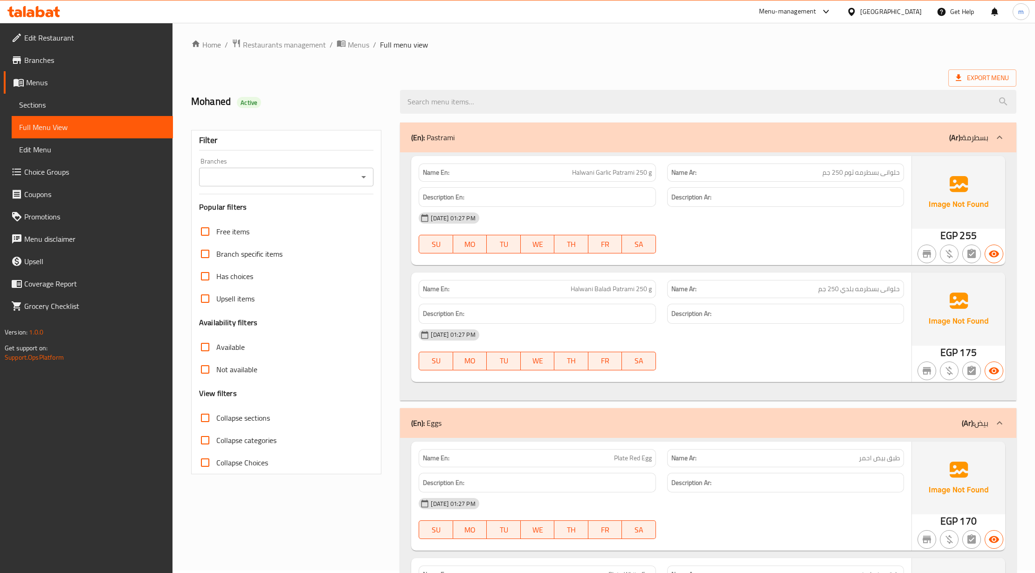
scroll to position [0, 0]
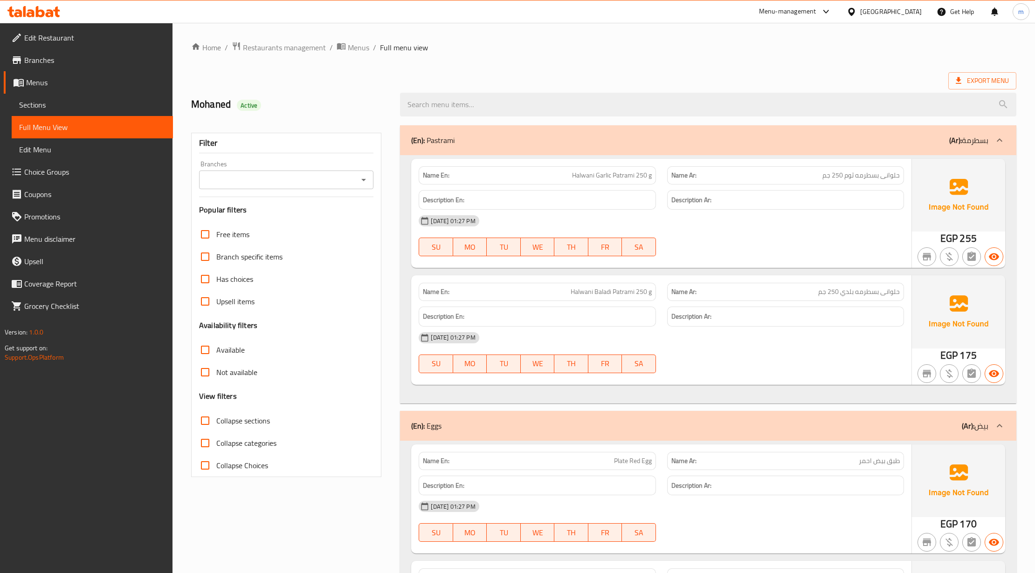
click at [234, 343] on label "Available" at bounding box center [219, 350] width 51 height 22
click at [216, 343] on input "Available" at bounding box center [205, 350] width 22 height 22
click at [234, 344] on span "Available" at bounding box center [230, 349] width 28 height 11
click at [216, 344] on input "Available" at bounding box center [205, 350] width 22 height 22
checkbox input "false"
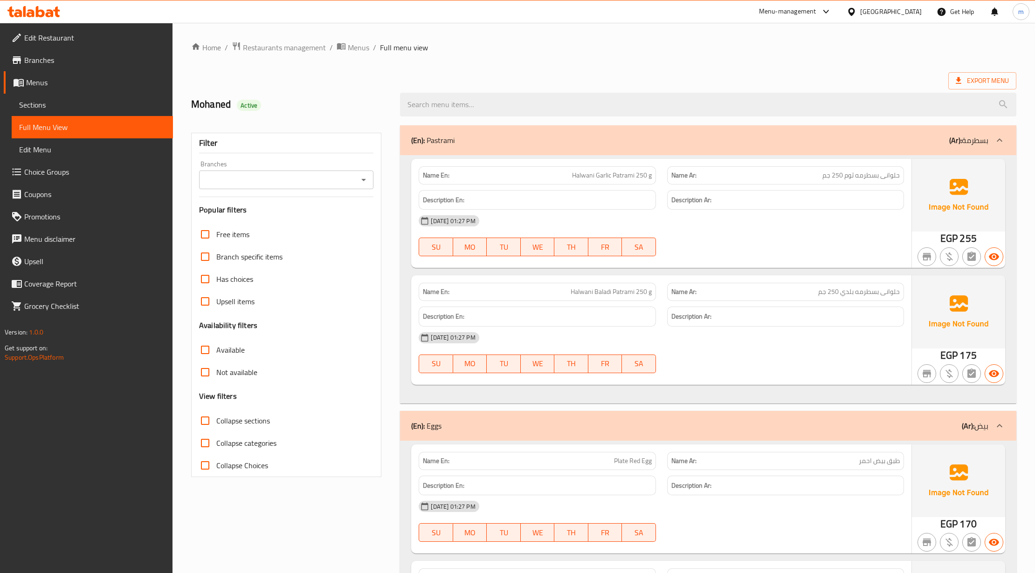
click at [252, 422] on span "Collapse sections" at bounding box center [243, 420] width 54 height 11
click at [216, 422] on input "Collapse sections" at bounding box center [205, 421] width 22 height 22
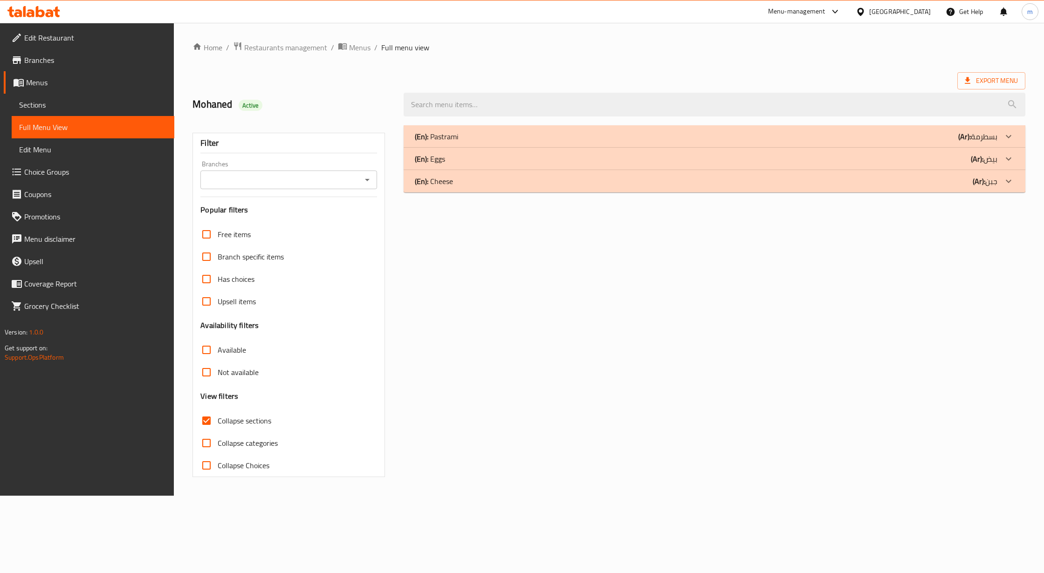
click at [252, 422] on span "Collapse sections" at bounding box center [245, 420] width 54 height 11
click at [218, 422] on input "Collapse sections" at bounding box center [206, 421] width 22 height 22
checkbox input "false"
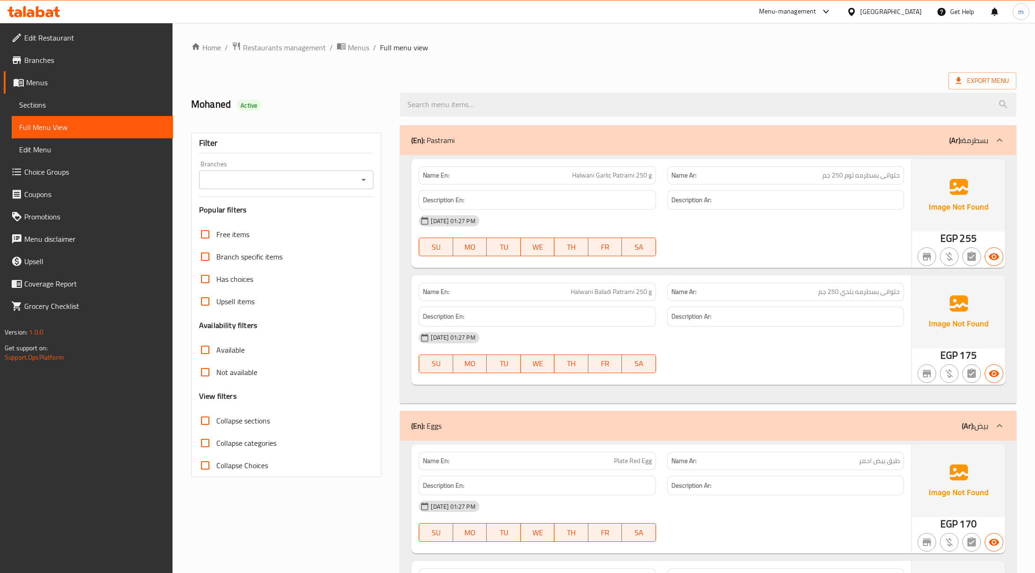
click at [224, 465] on span "Collapse Choices" at bounding box center [242, 465] width 52 height 11
click at [216, 465] on input "Collapse Choices" at bounding box center [205, 466] width 22 height 22
click at [224, 465] on span "Collapse Choices" at bounding box center [242, 465] width 52 height 11
click at [216, 465] on input "Collapse Choices" at bounding box center [205, 466] width 22 height 22
checkbox input "false"
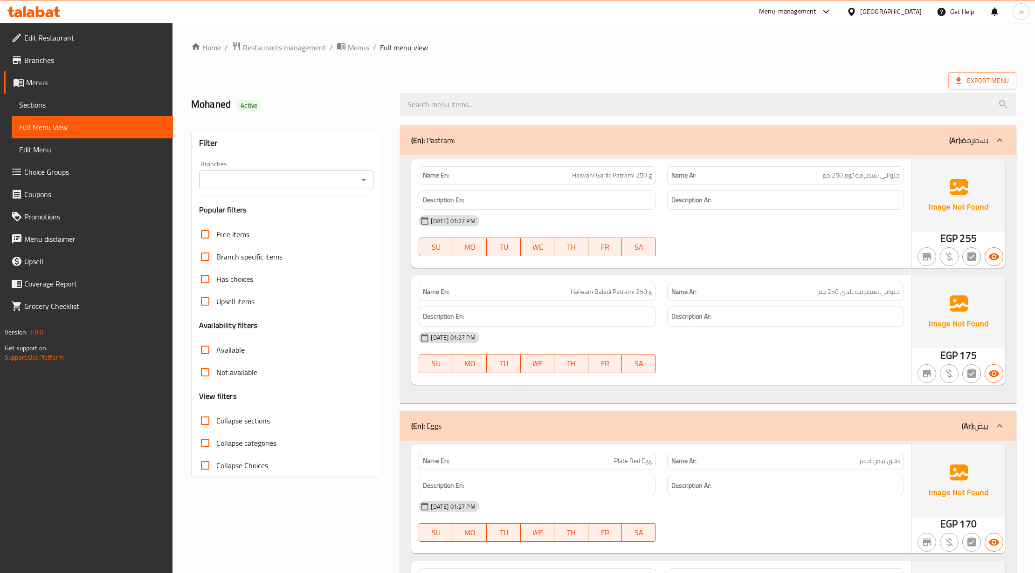
click at [692, 230] on div "[DATE] 01:27 PM" at bounding box center [661, 221] width 496 height 22
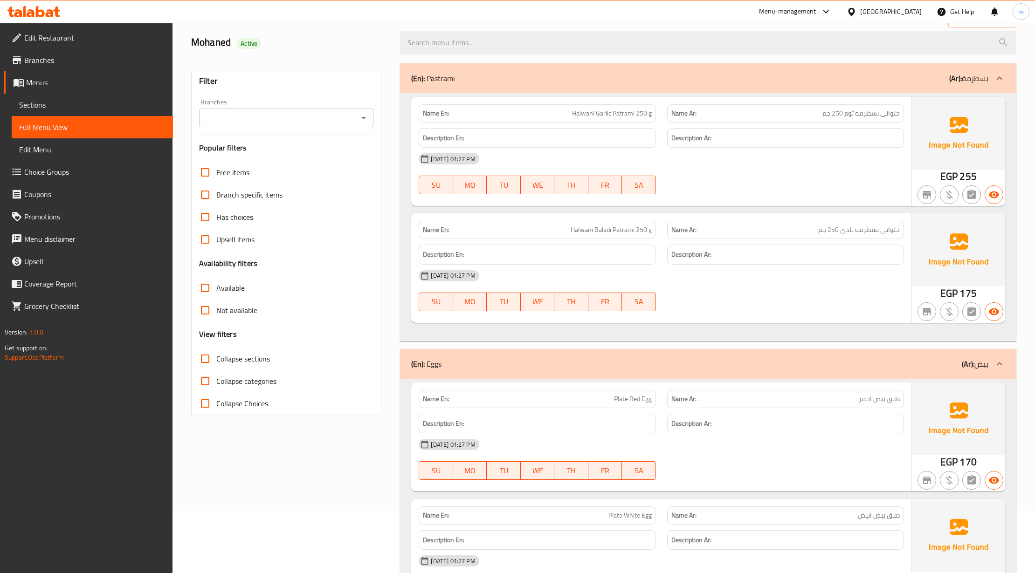
click at [709, 286] on div "[DATE] 01:27 PM" at bounding box center [661, 276] width 496 height 22
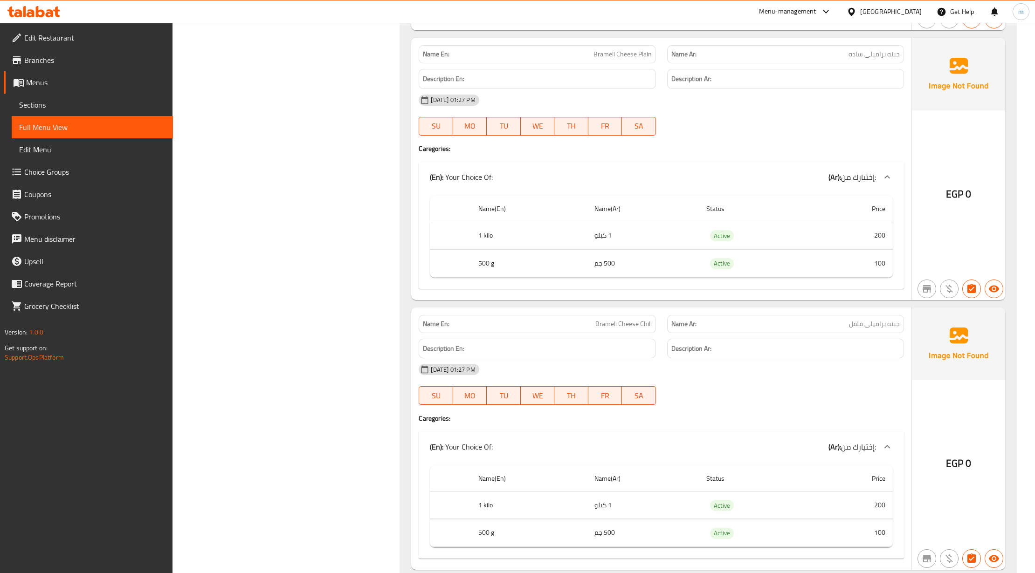
scroll to position [1163, 0]
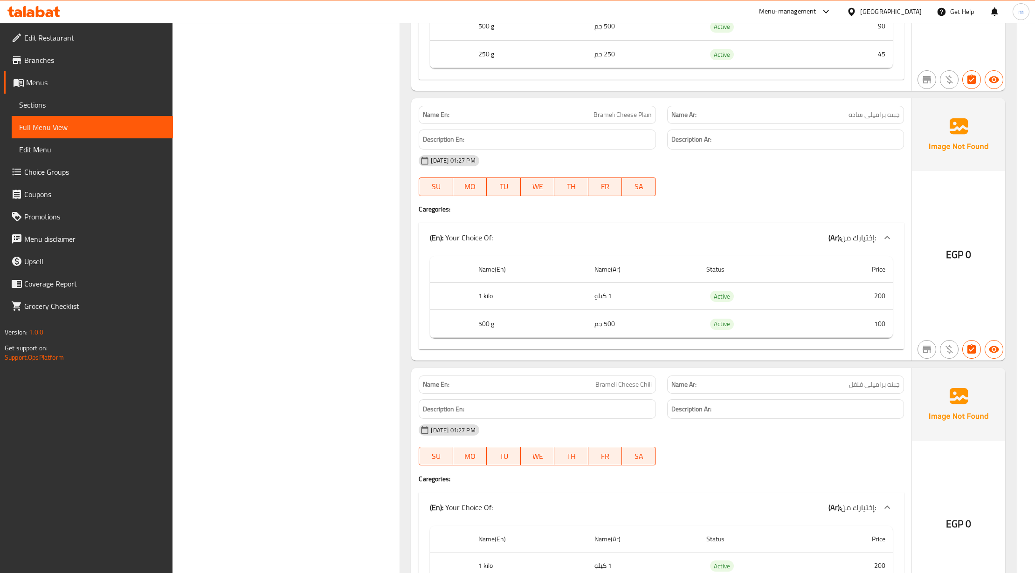
click at [913, 7] on div "[GEOGRAPHIC_DATA]" at bounding box center [891, 12] width 62 height 10
